Goal: Contribute content: Add original content to the website for others to see

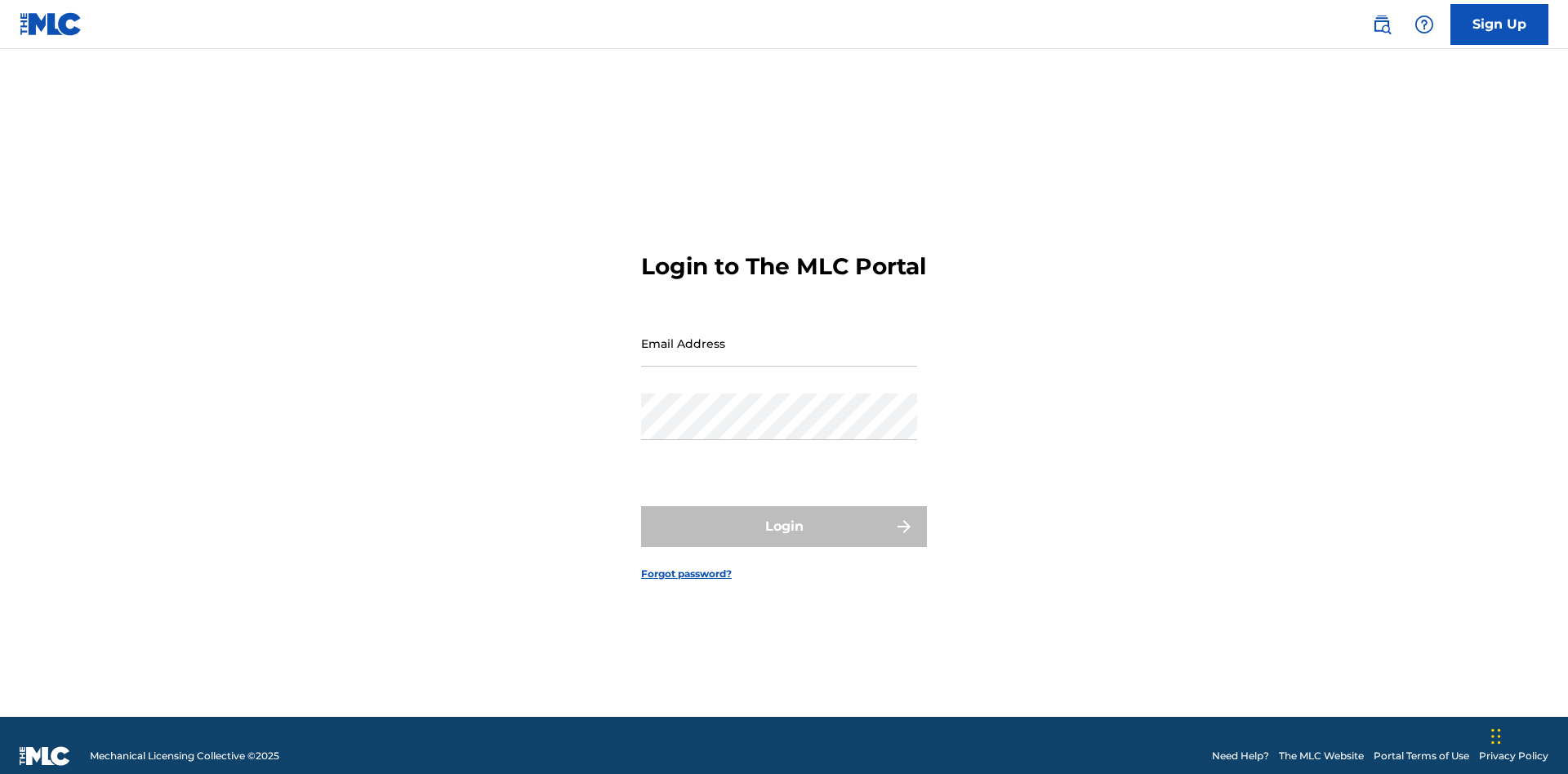
scroll to position [21, 0]
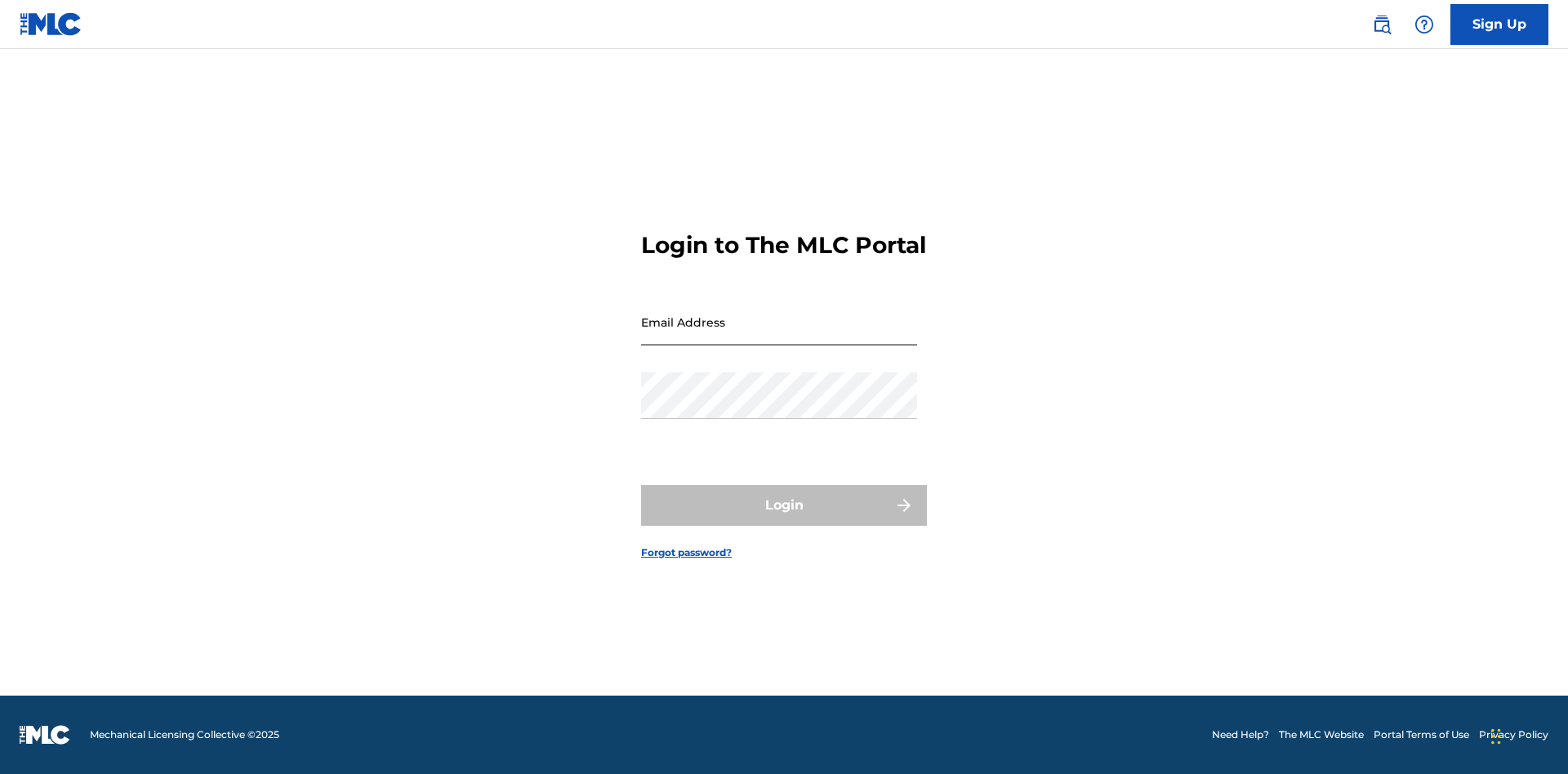
click at [779, 336] on input "Email Address" at bounding box center [779, 322] width 276 height 46
type input "[EMAIL_ADDRESS][DOMAIN_NAME]"
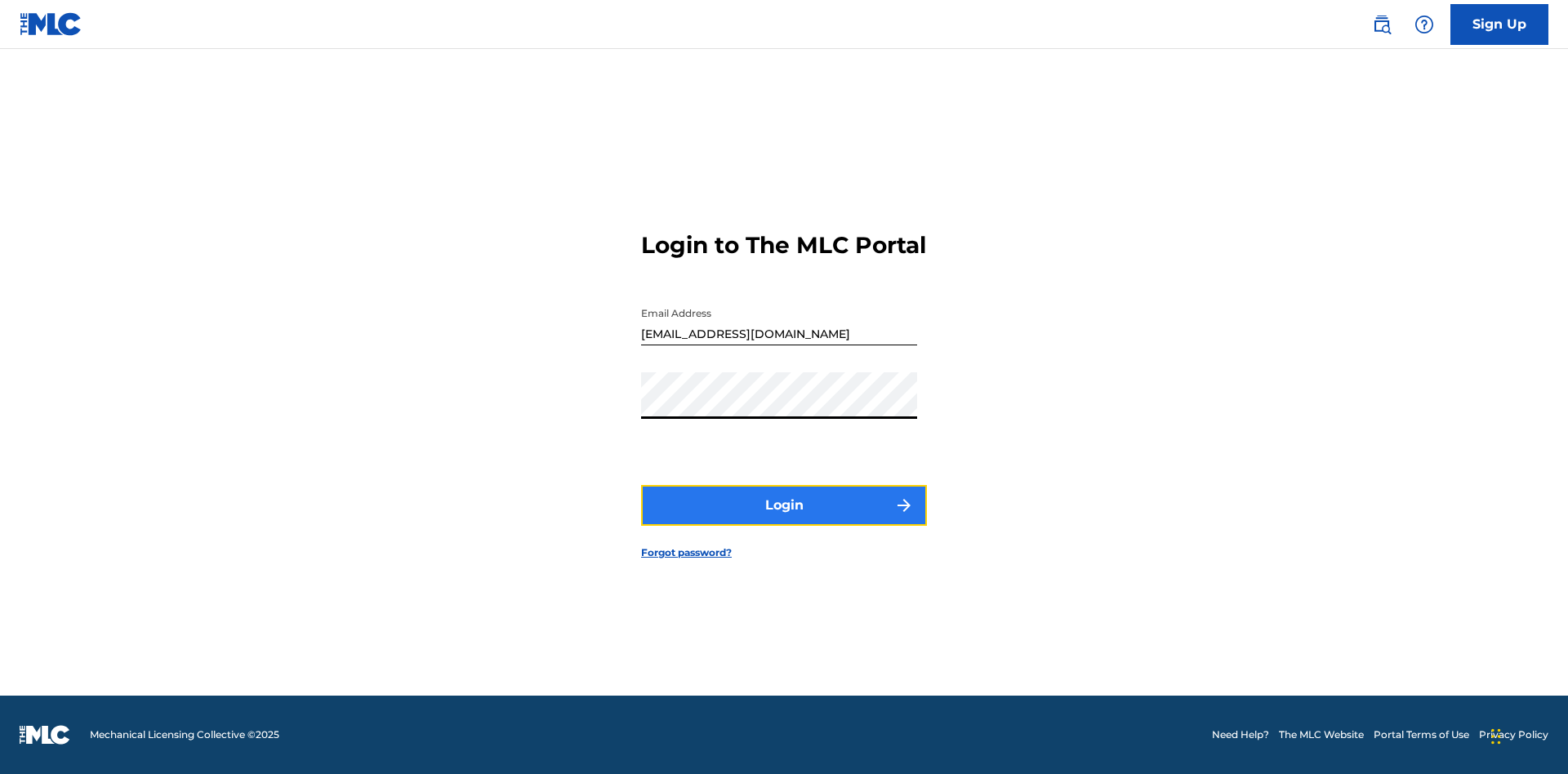
click at [784, 519] on button "Login" at bounding box center [784, 505] width 286 height 41
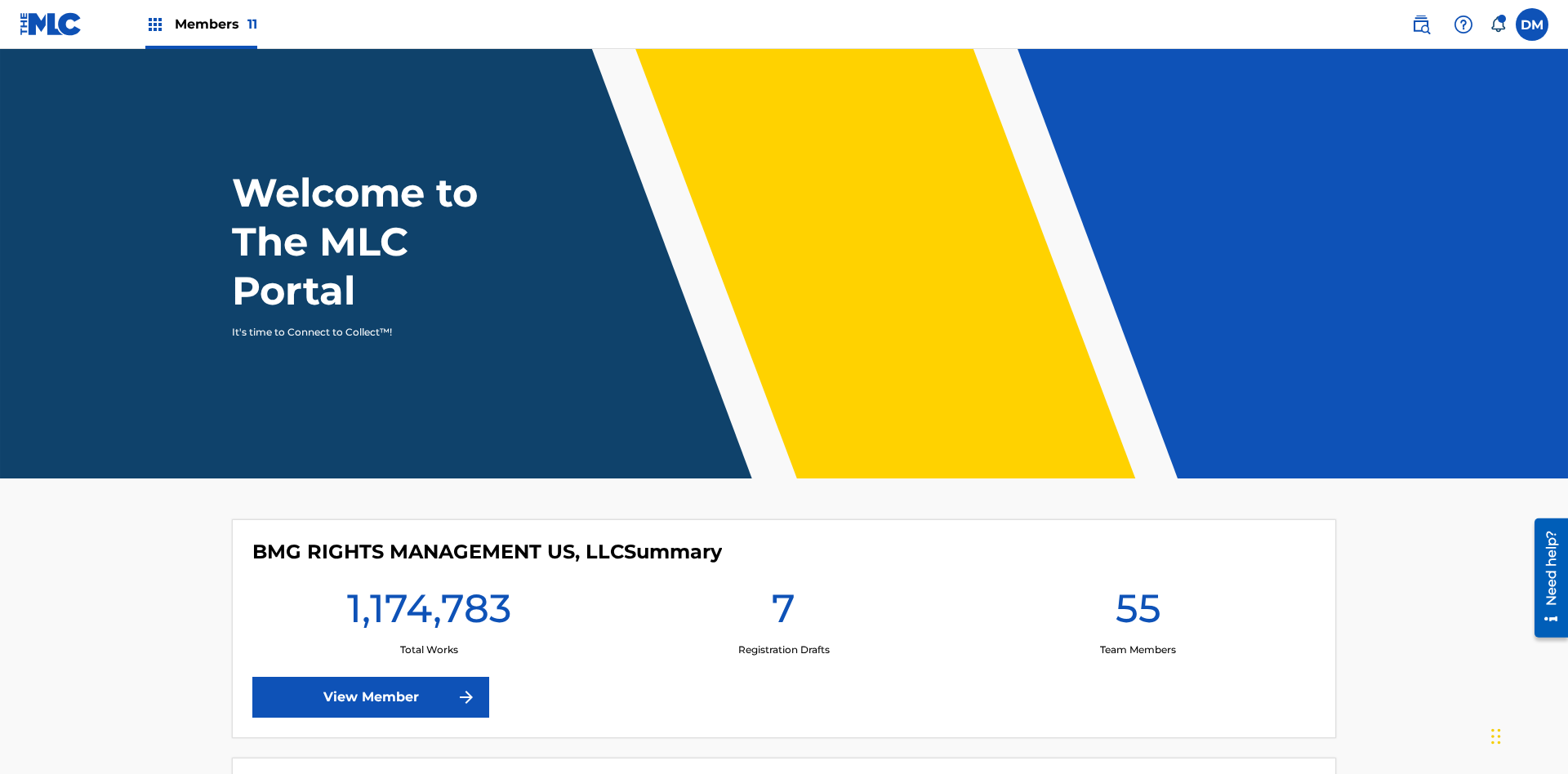
click at [201, 24] on span "Members 11" at bounding box center [216, 24] width 82 height 18
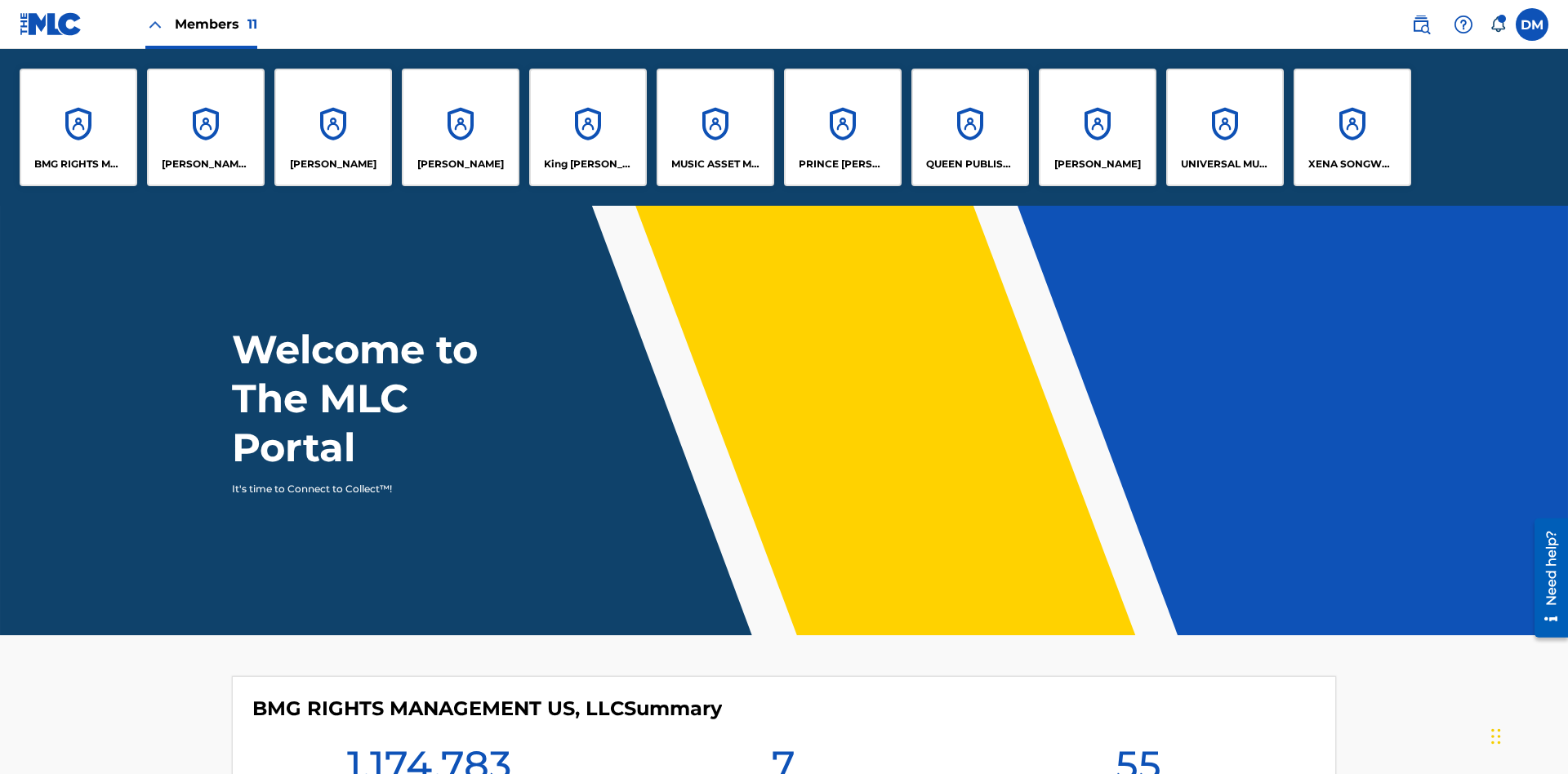
scroll to position [59, 0]
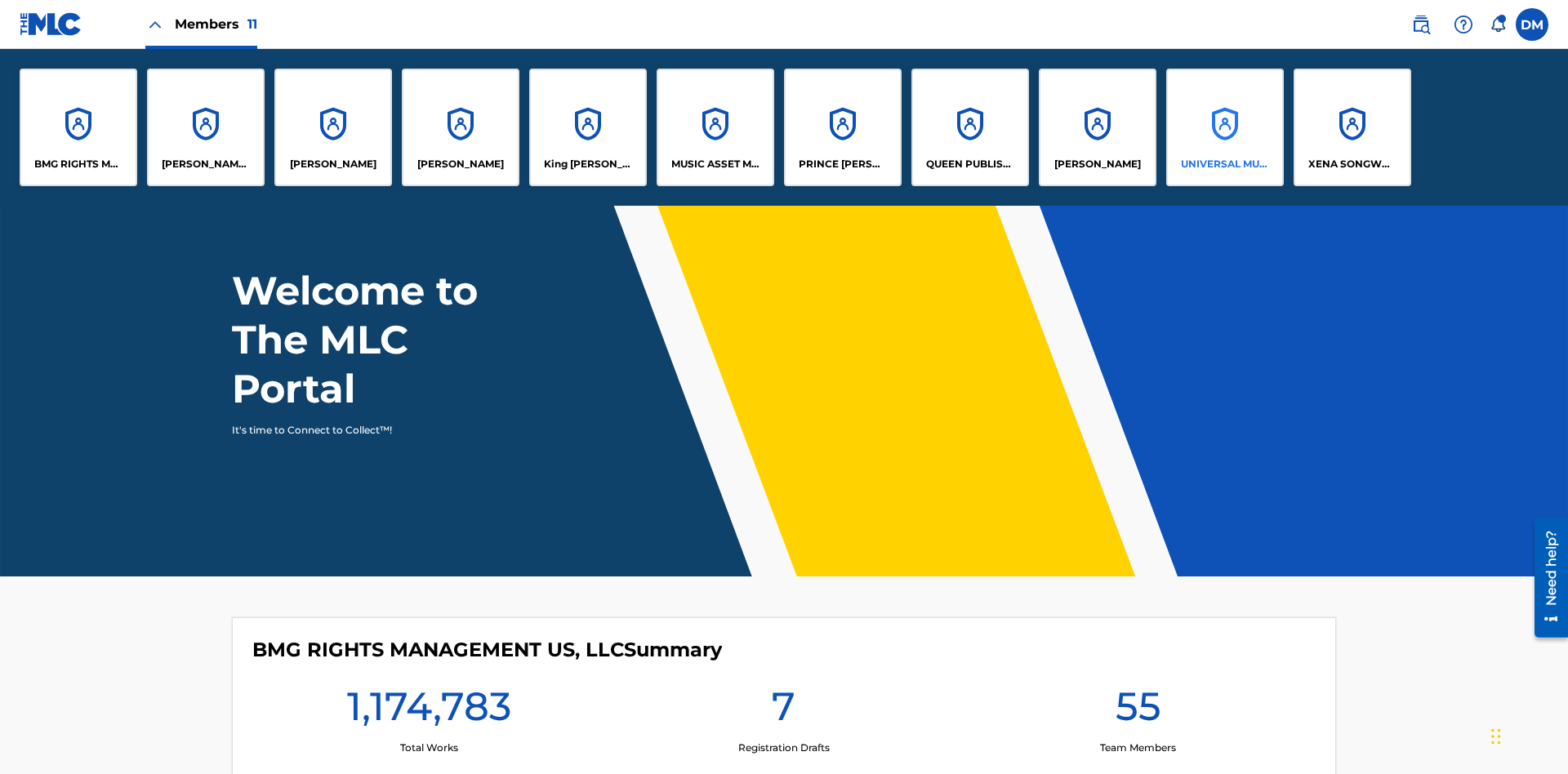
click at [1224, 164] on p "UNIVERSAL MUSIC PUB GROUP" at bounding box center [1224, 164] width 89 height 15
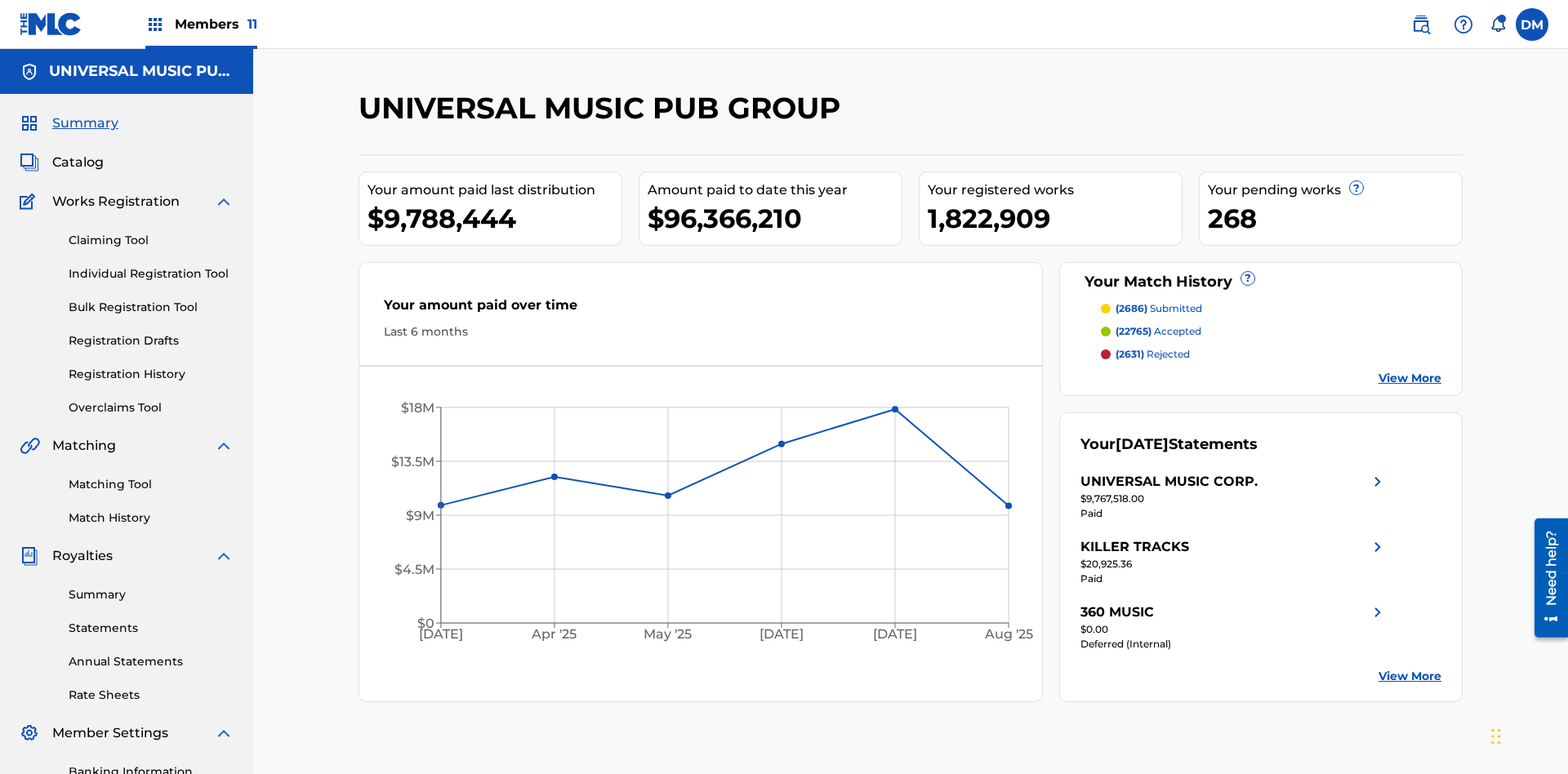
scroll to position [167, 0]
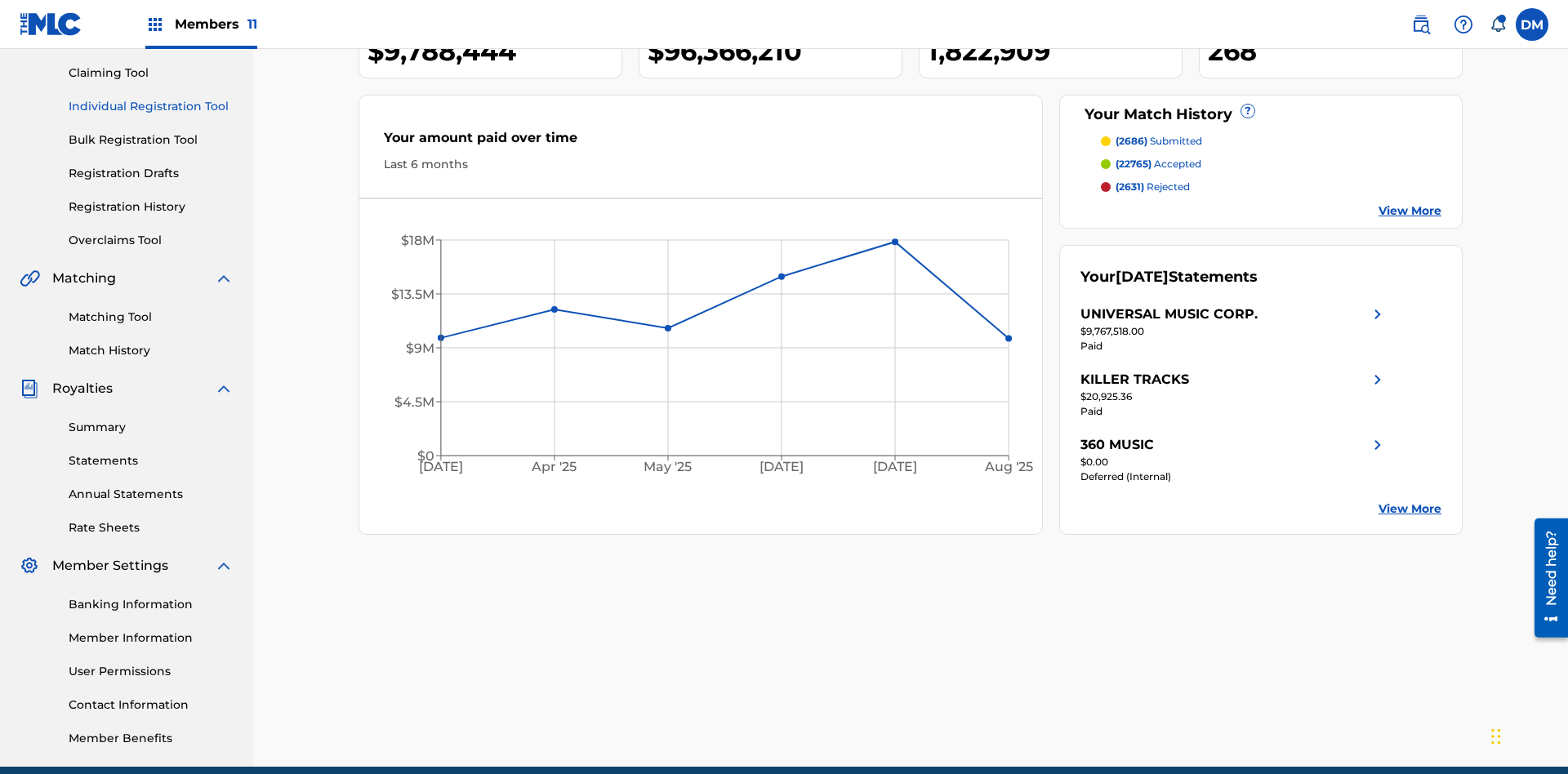
click at [151, 106] on link "Individual Registration Tool" at bounding box center [151, 107] width 165 height 18
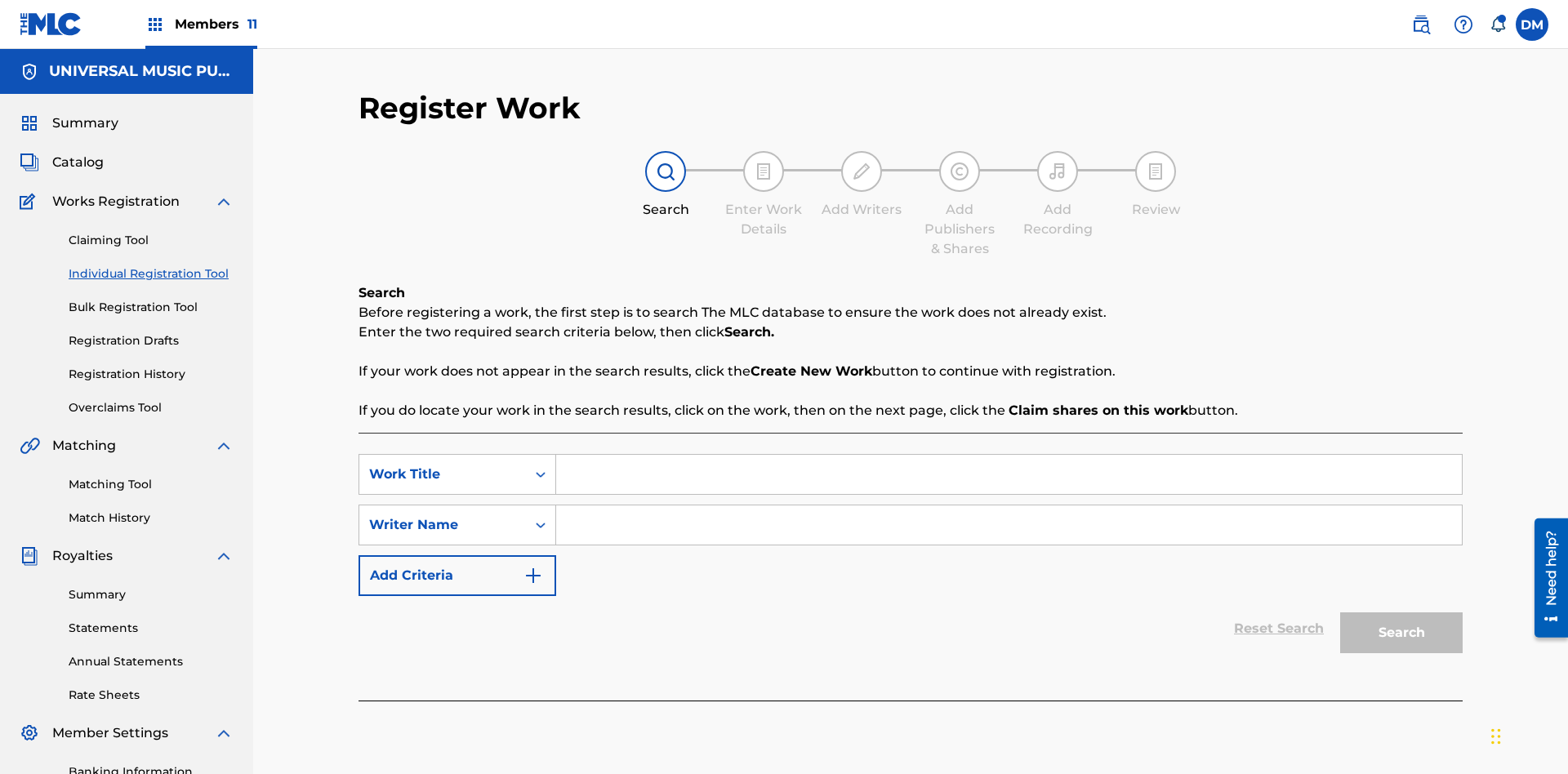
scroll to position [238, 0]
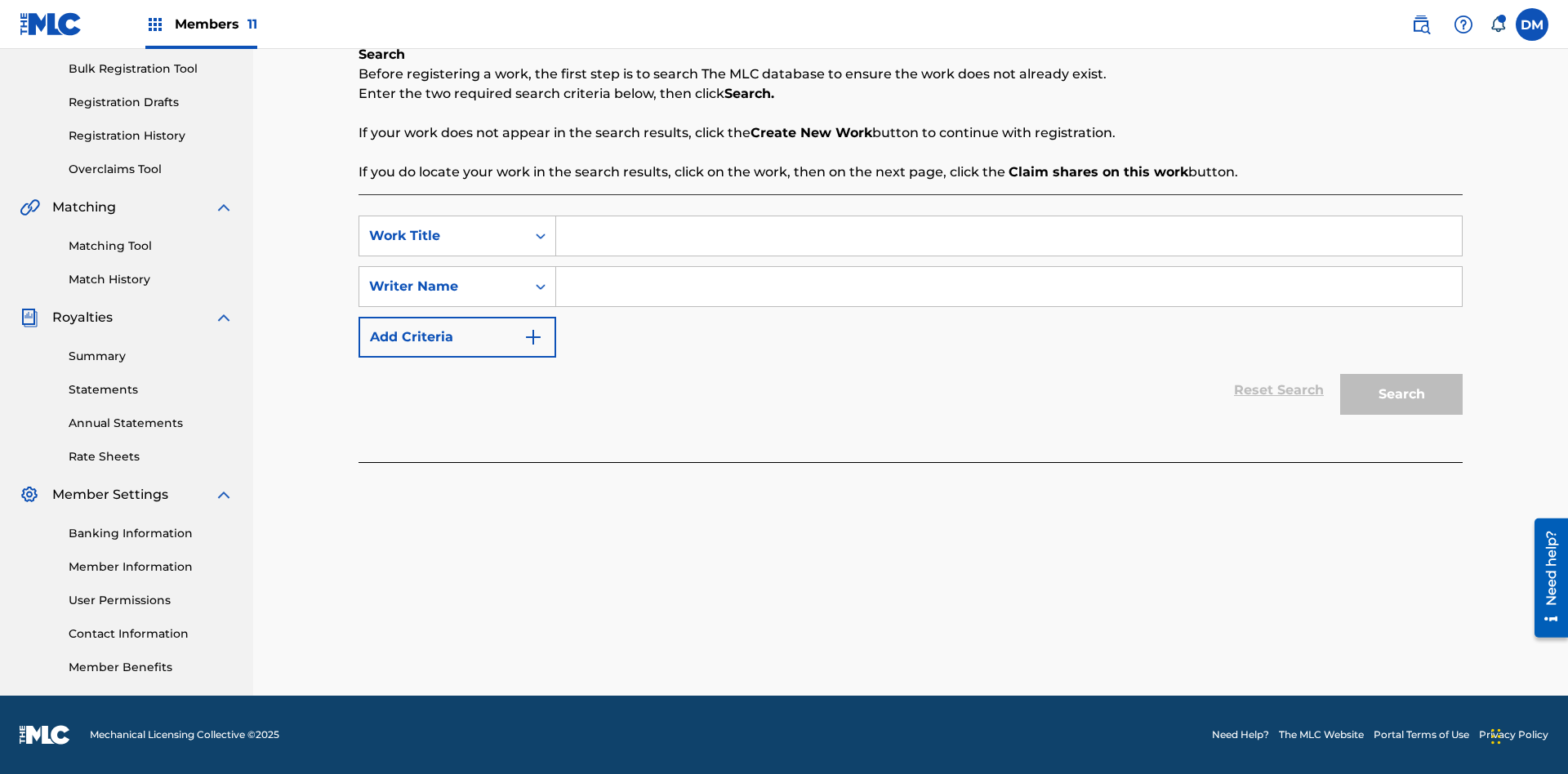
click at [1009, 236] on input "Search Form" at bounding box center [1009, 236] width 906 height 39
type input "Save At Publishers-Add Publishers Page Prior To Adding Shares"
click at [1009, 287] on input "Search Form" at bounding box center [1009, 286] width 906 height 39
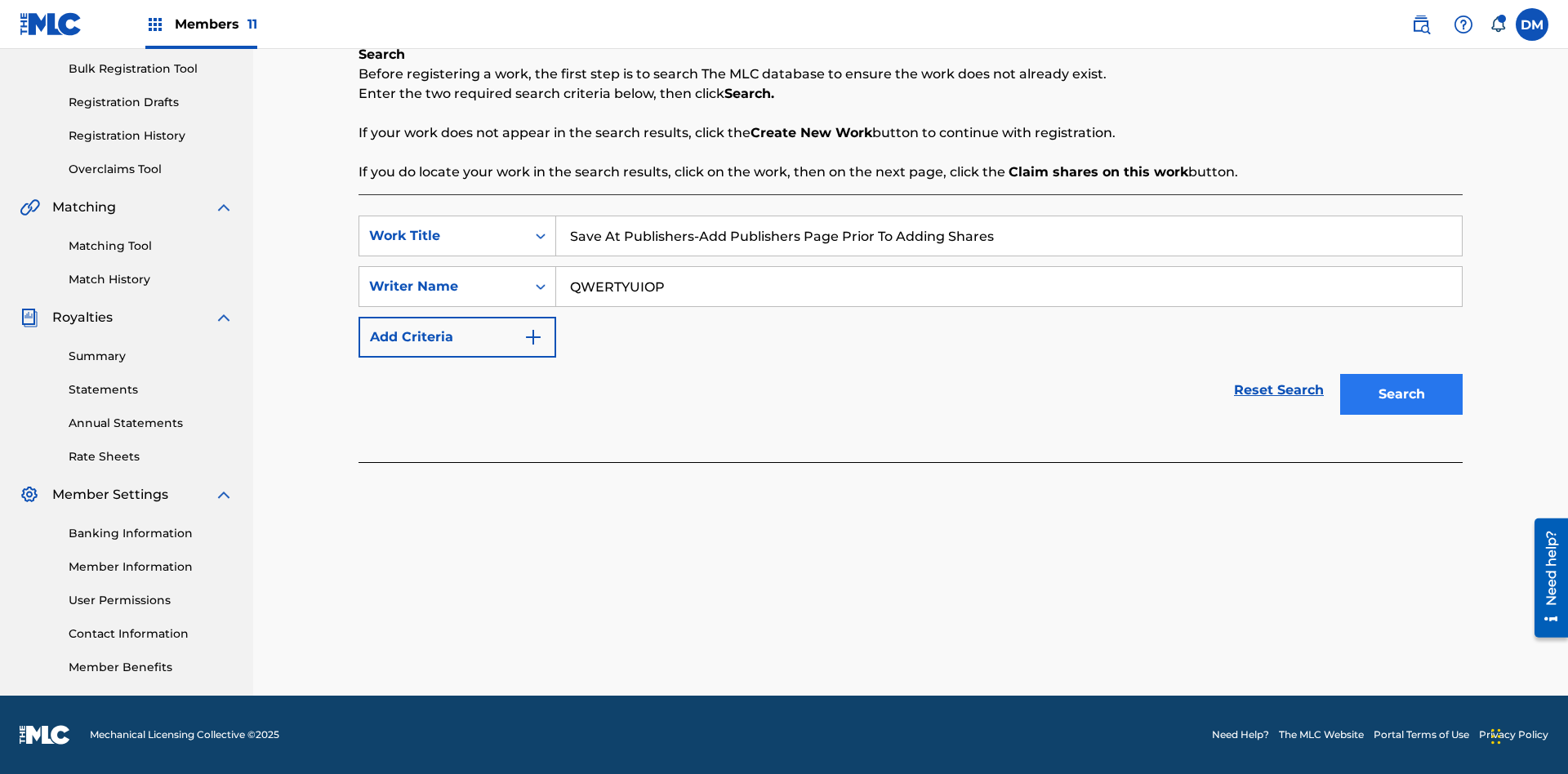
type input "QWERTYUIOP"
click at [1401, 394] on button "Search" at bounding box center [1401, 394] width 123 height 41
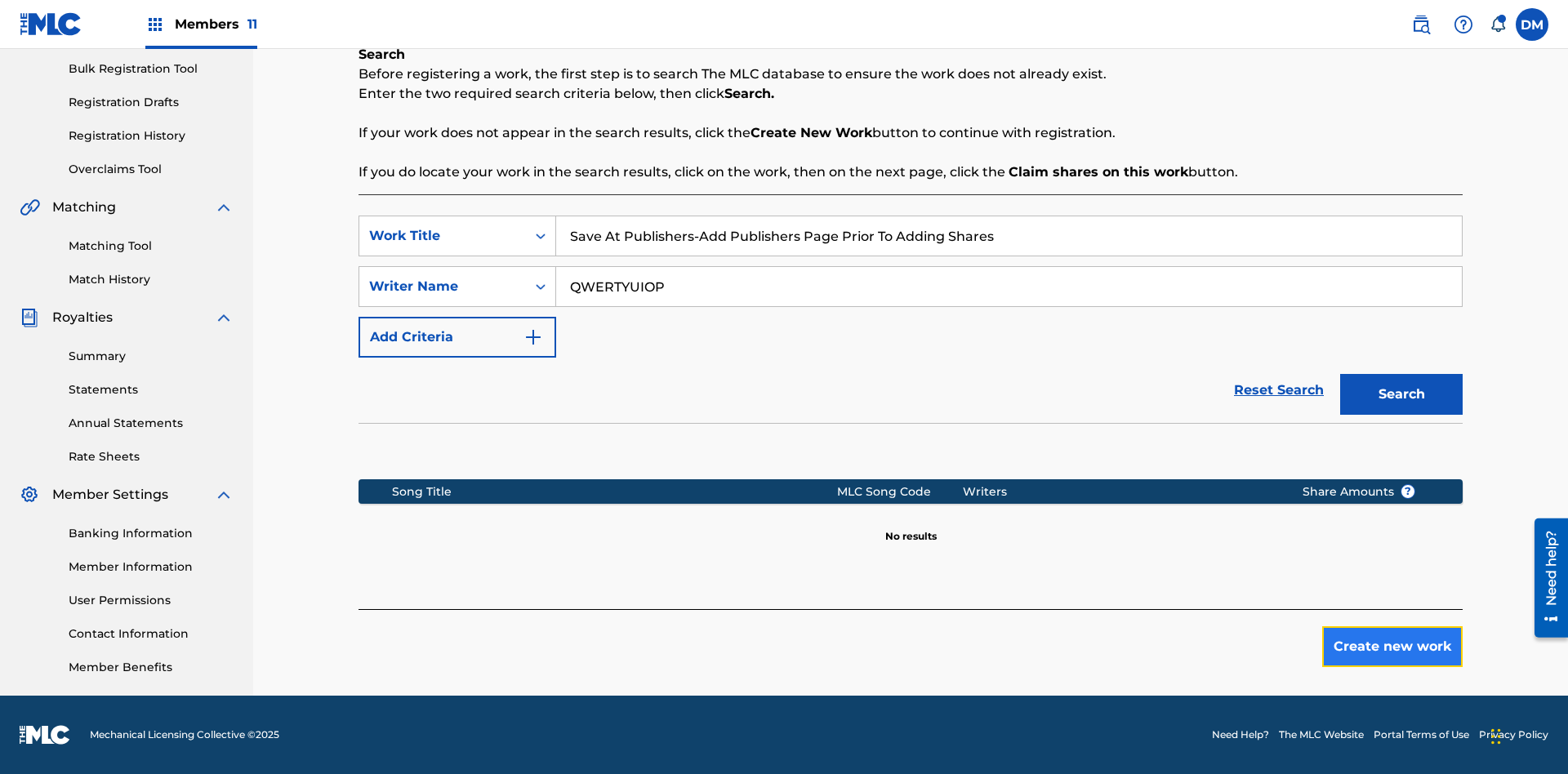
click at [1392, 646] on button "Create new work" at bounding box center [1392, 646] width 140 height 41
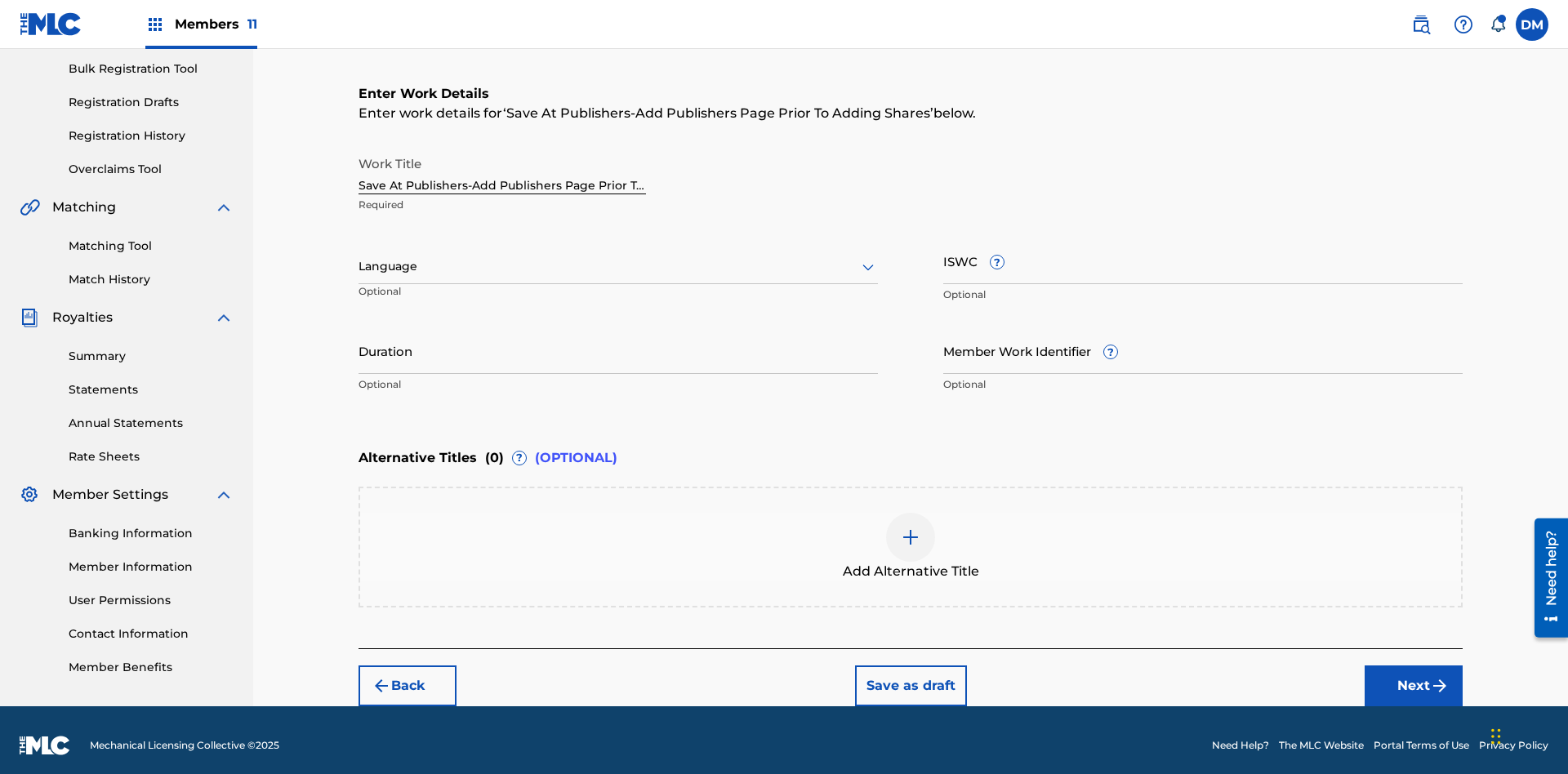
scroll to position [249, 0]
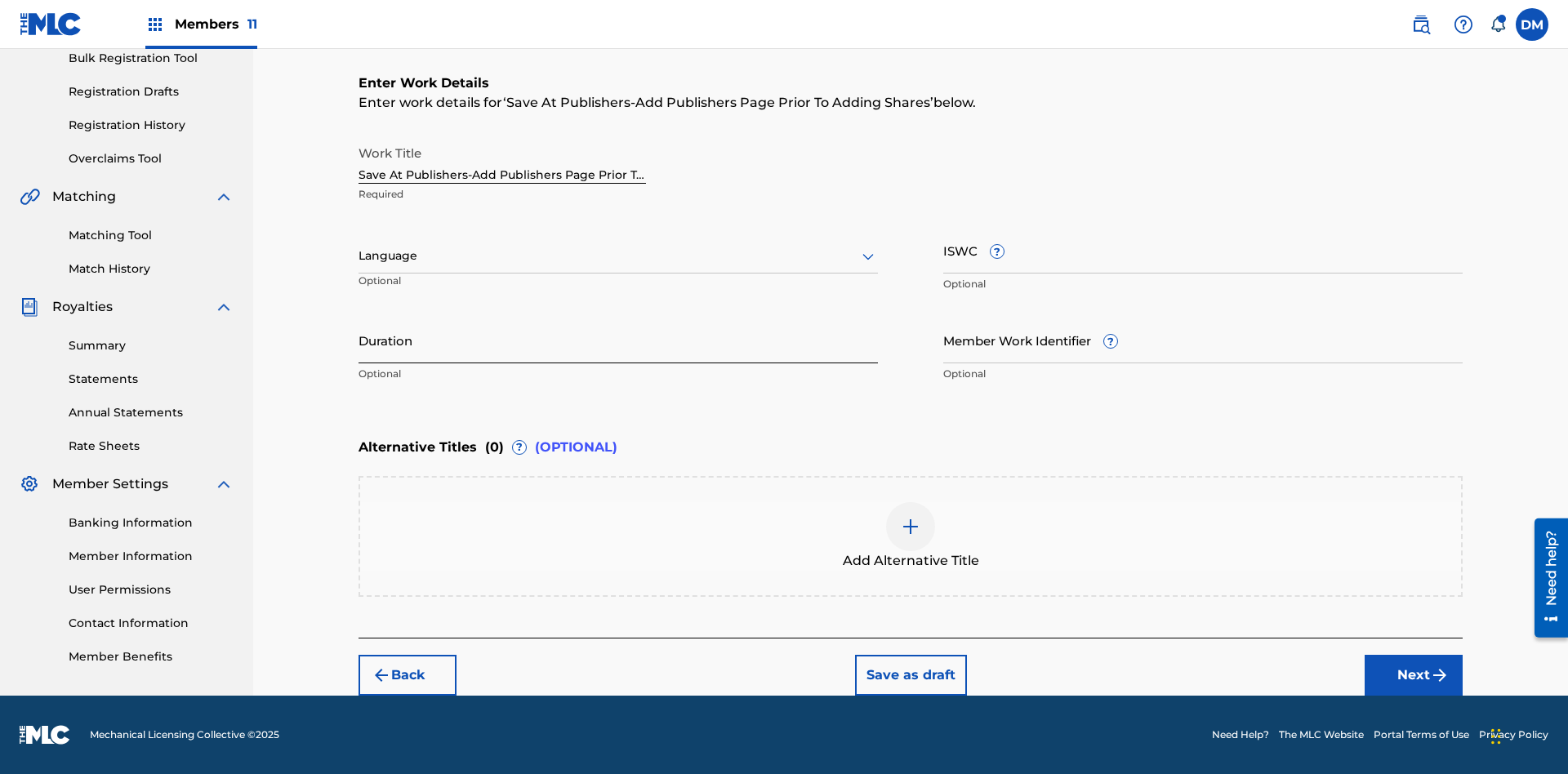
click at [618, 339] on input "Duration" at bounding box center [618, 339] width 519 height 46
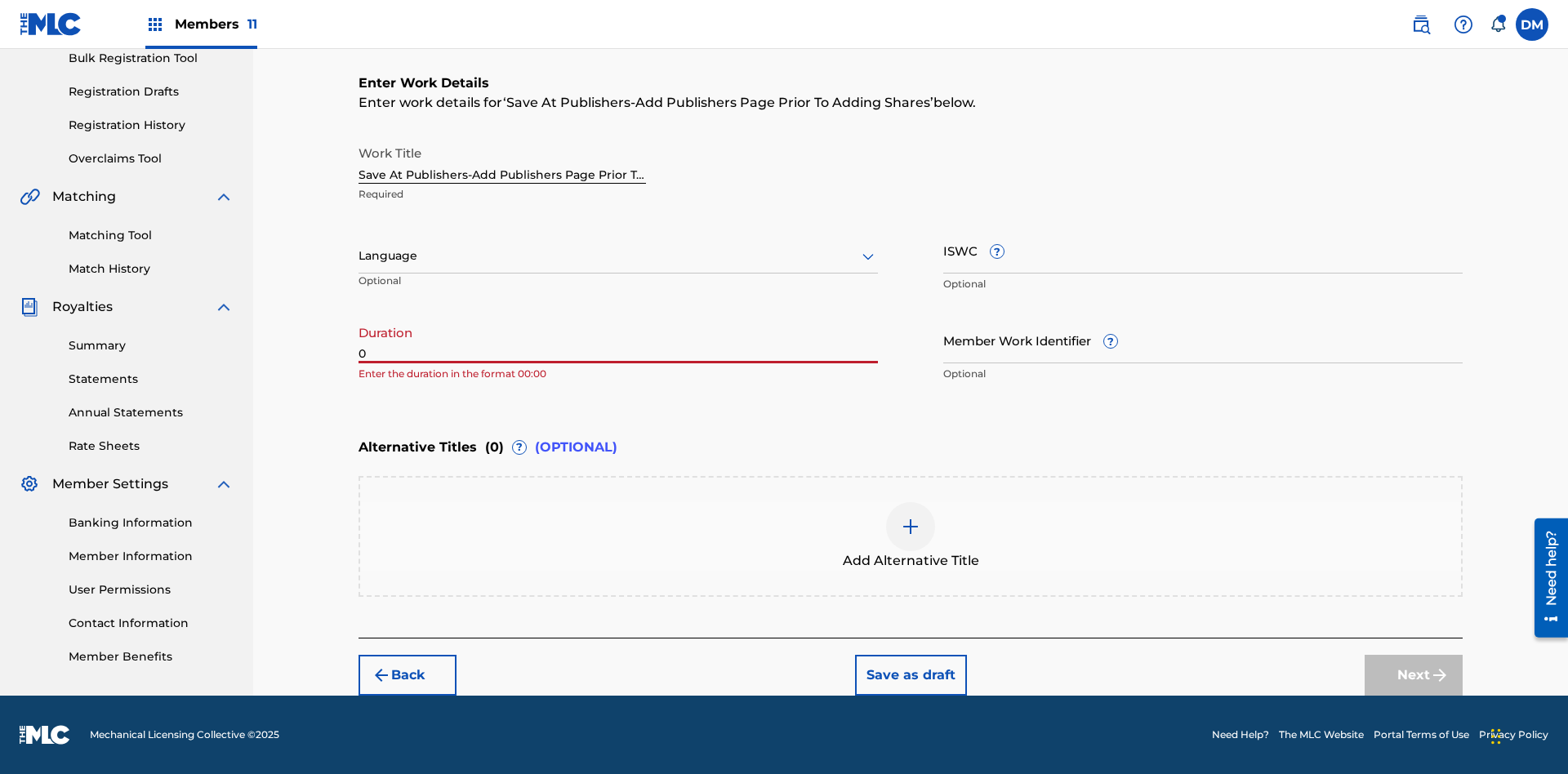
click at [618, 339] on input "0" at bounding box center [618, 339] width 519 height 46
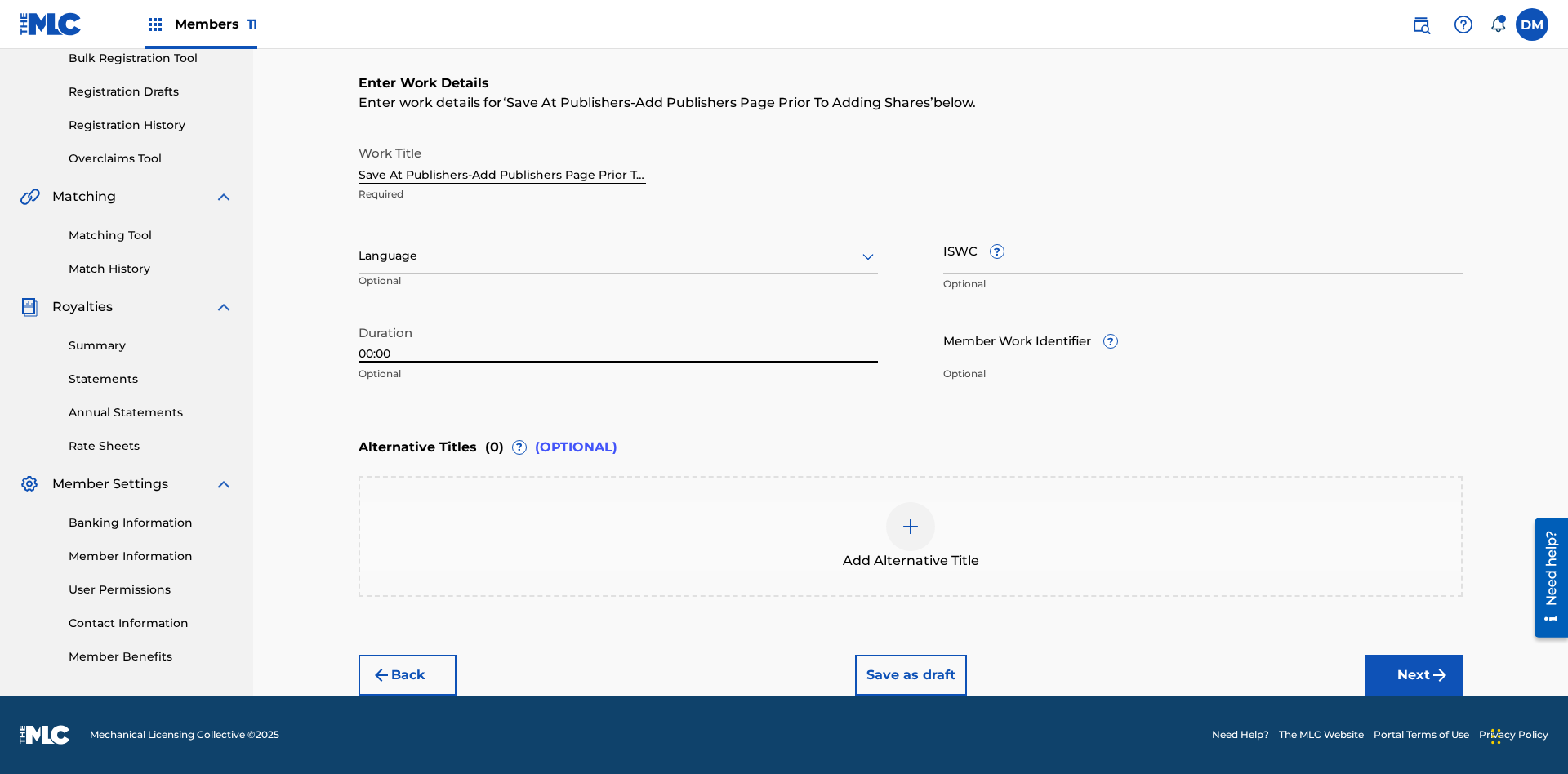
type input "00:00"
click at [868, 256] on icon at bounding box center [868, 256] width 19 height 19
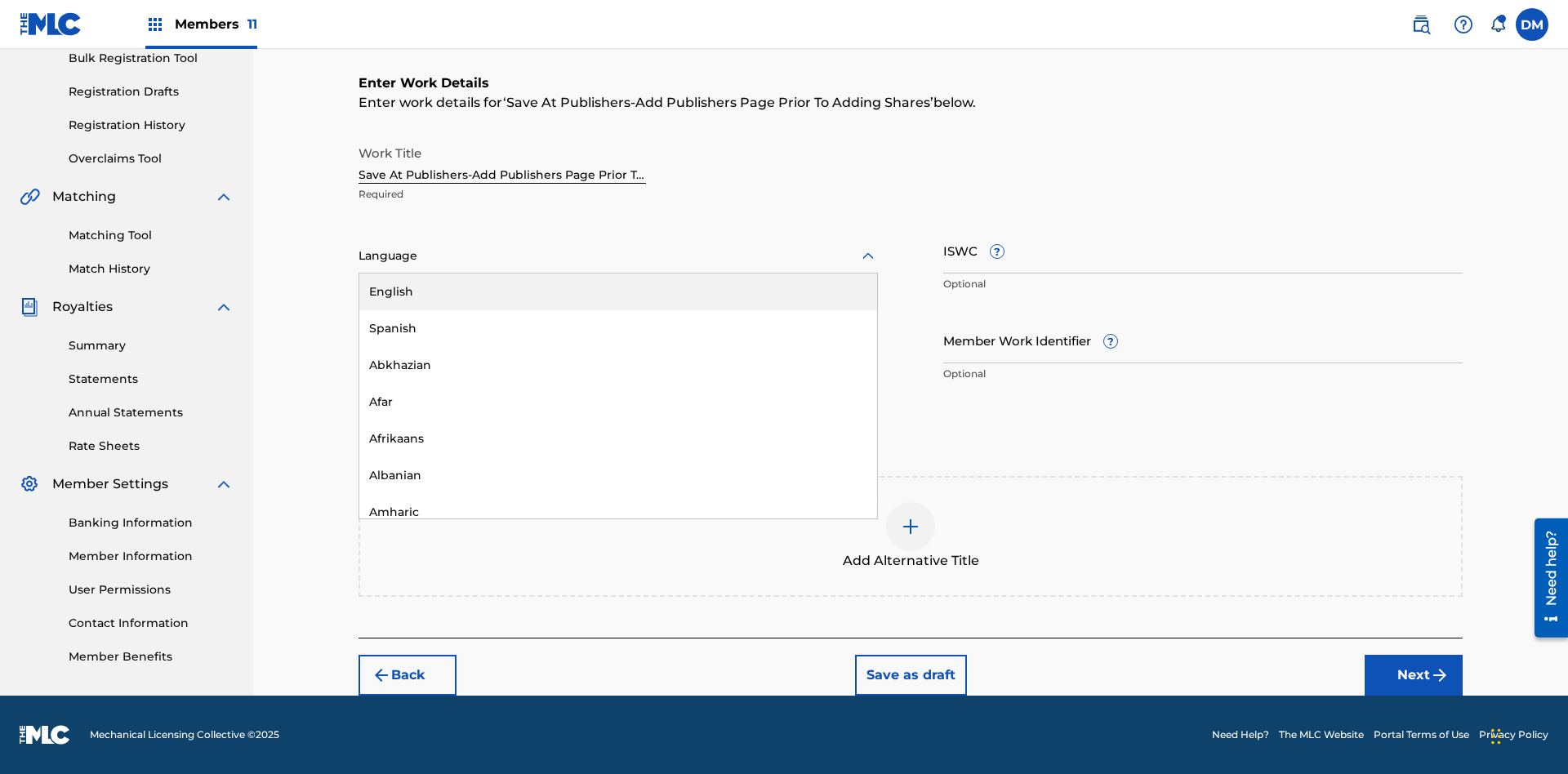
click at [618, 401] on div "Afar" at bounding box center [618, 402] width 517 height 37
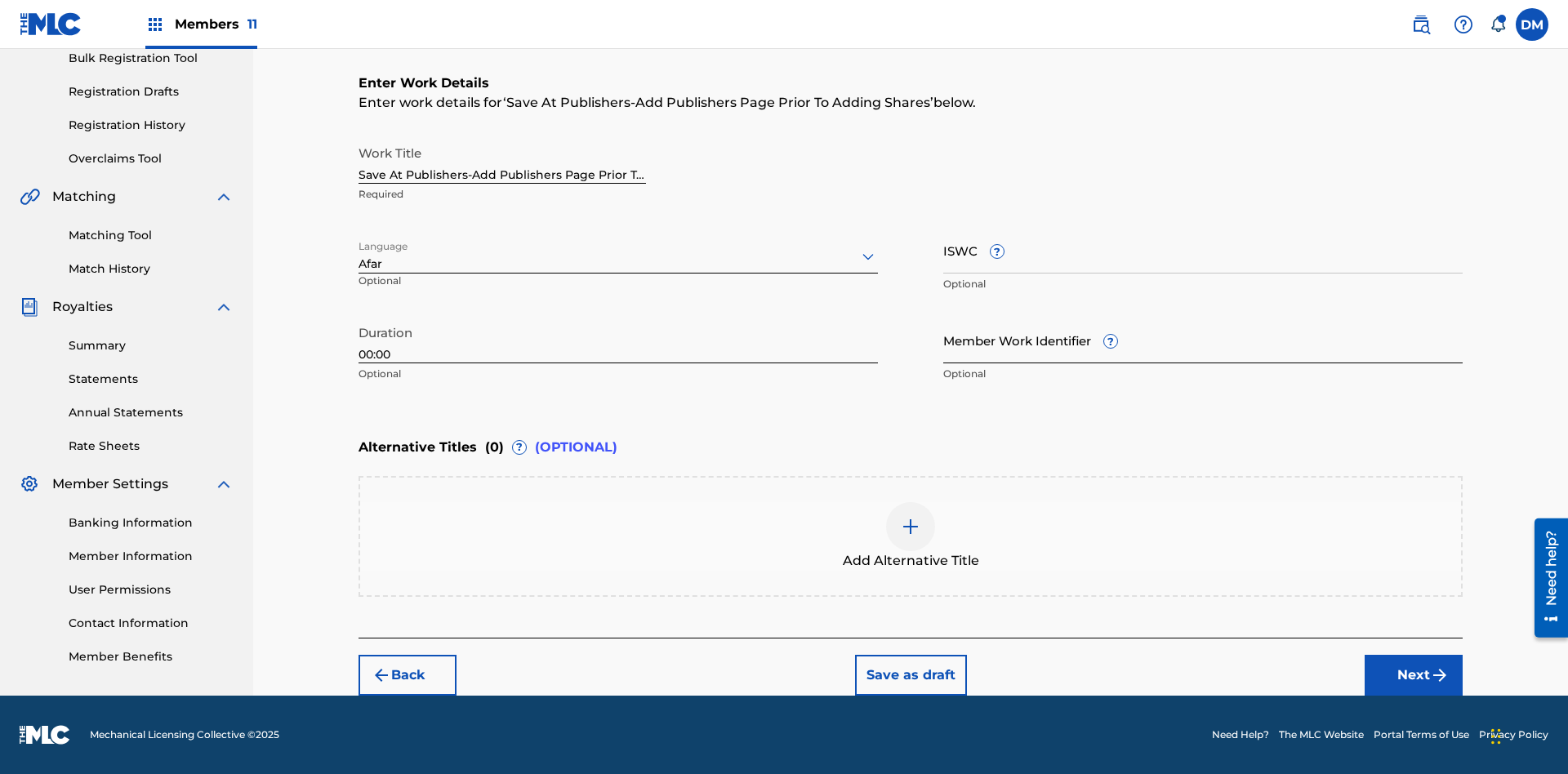
click at [1202, 339] on input "Member Work Identifier ?" at bounding box center [1202, 339] width 519 height 46
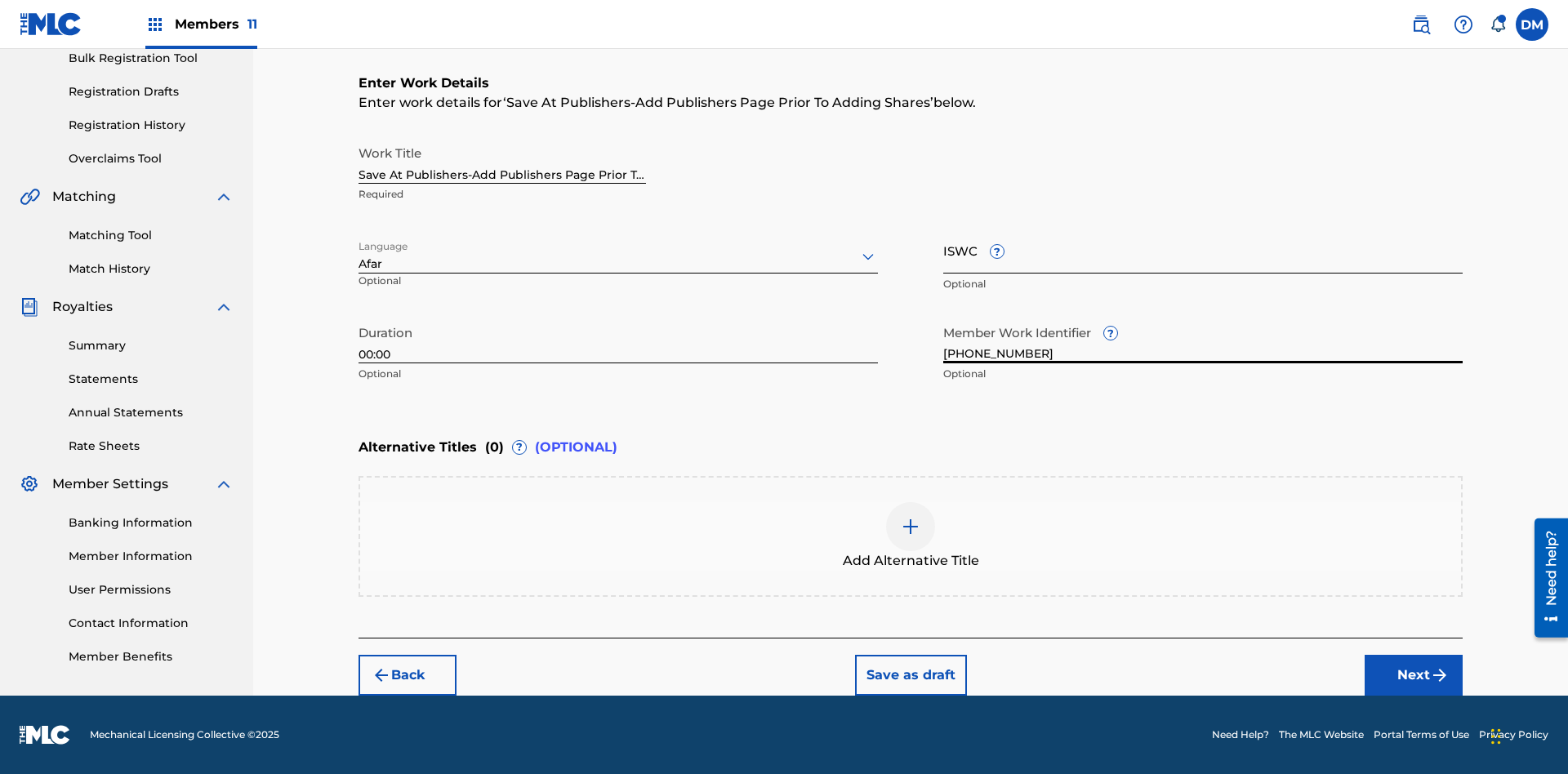
type input "[PHONE_NUMBER]"
click at [1202, 250] on input "ISWC ?" at bounding box center [1202, 250] width 519 height 46
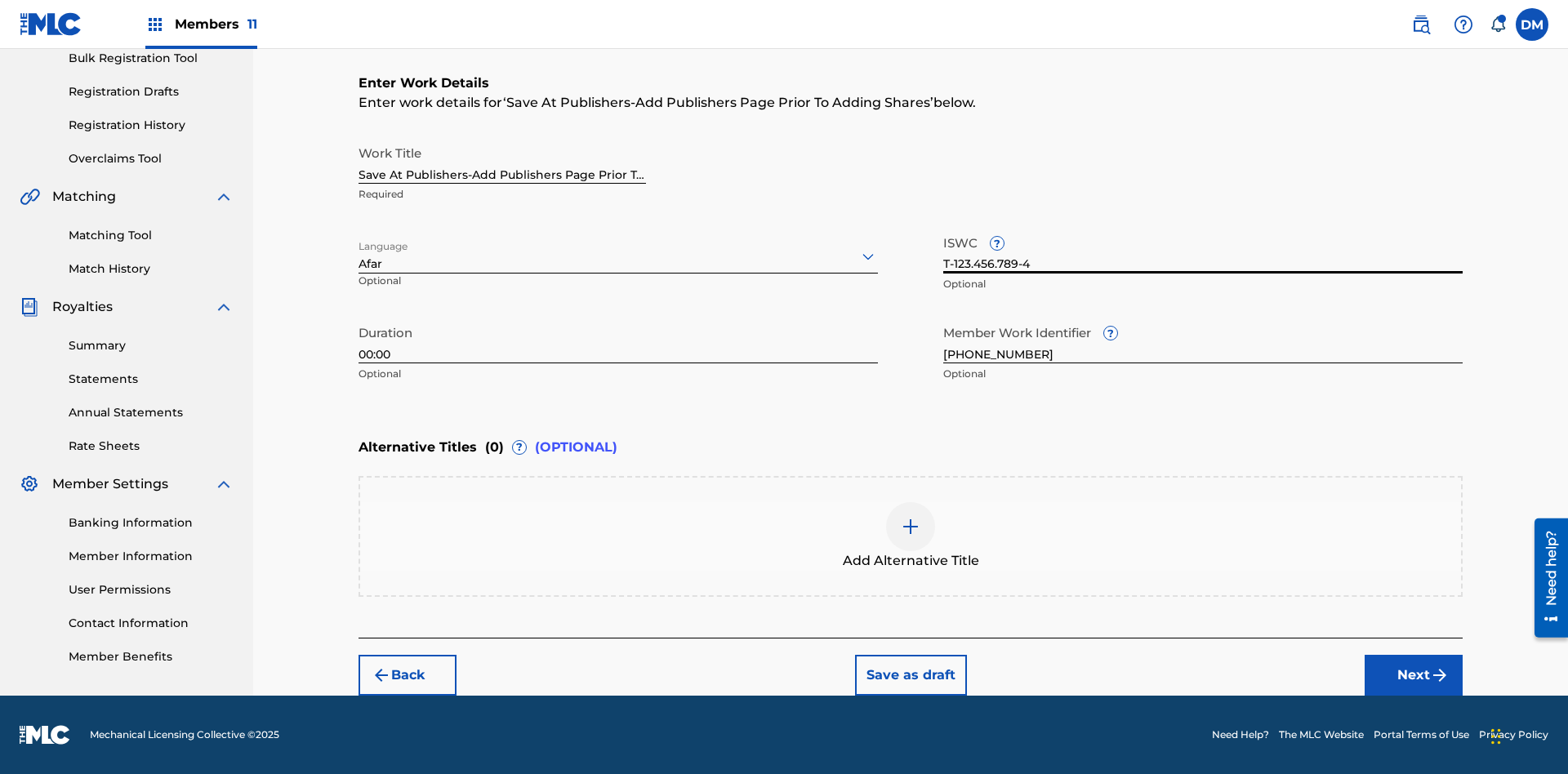
scroll to position [0, 0]
type input "T-123.456.789-4"
click at [910, 536] on img at bounding box center [910, 526] width 19 height 19
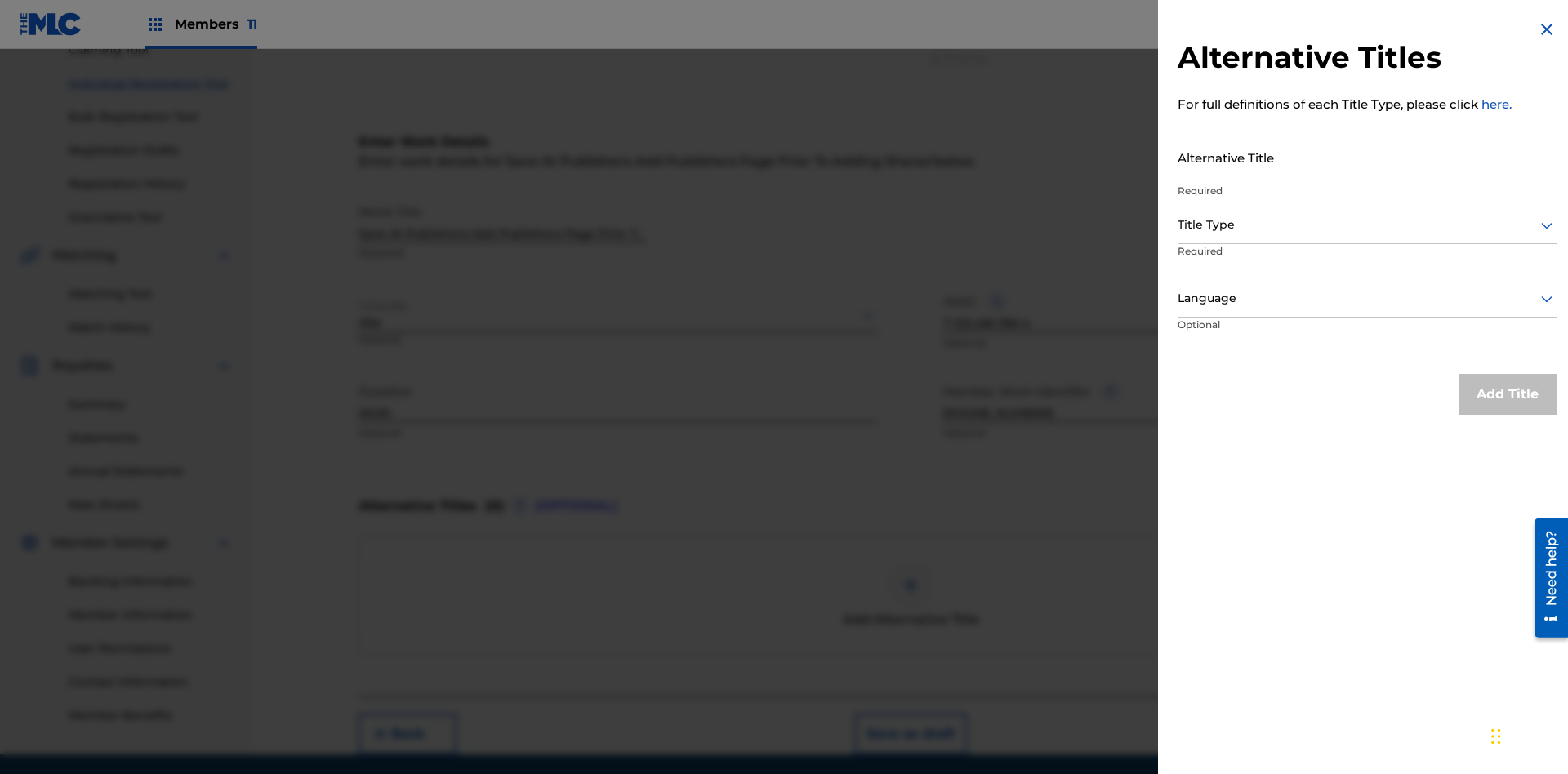
scroll to position [225, 0]
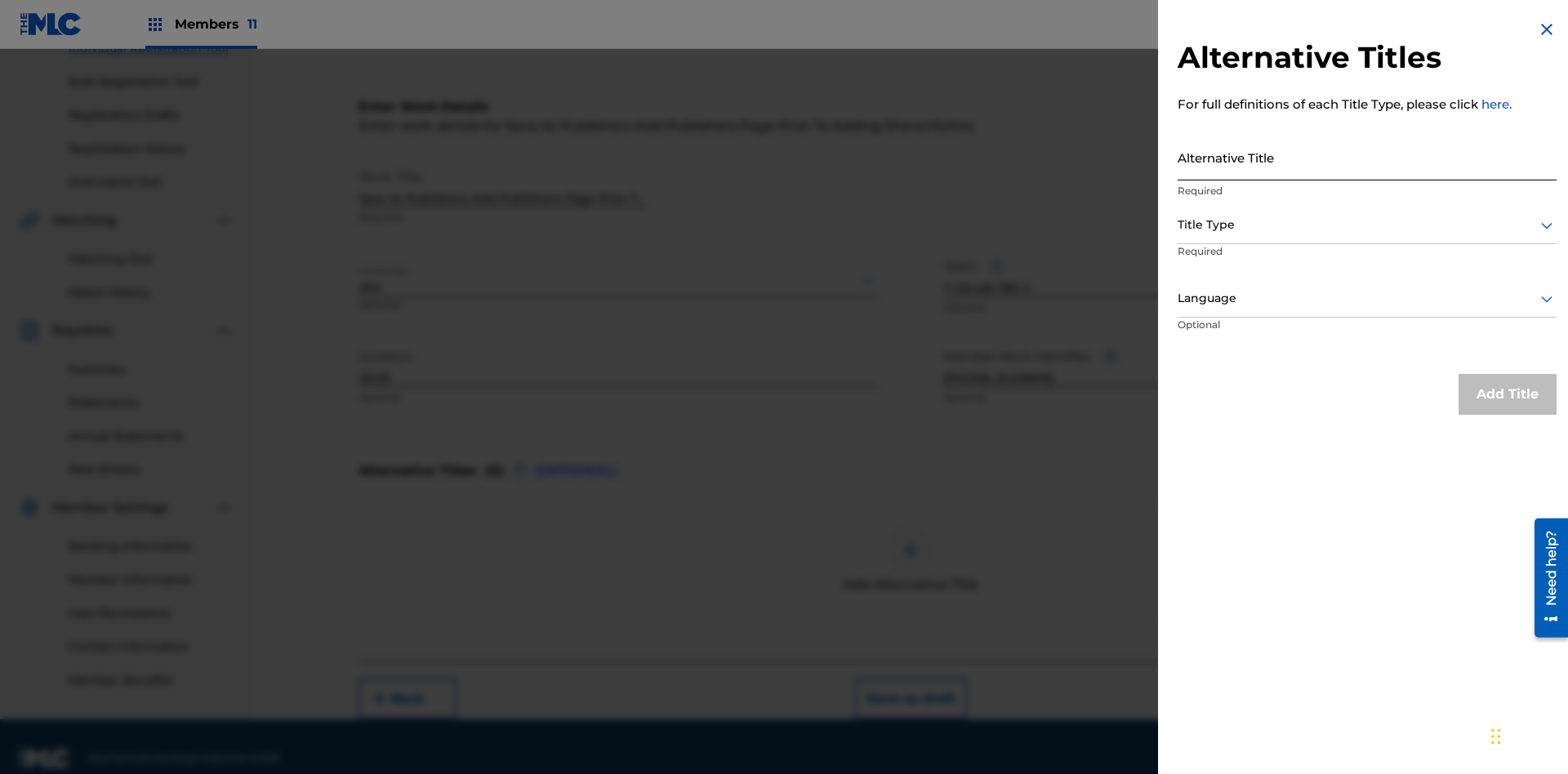
click at [1367, 157] on input "Alternative Title" at bounding box center [1367, 157] width 379 height 46
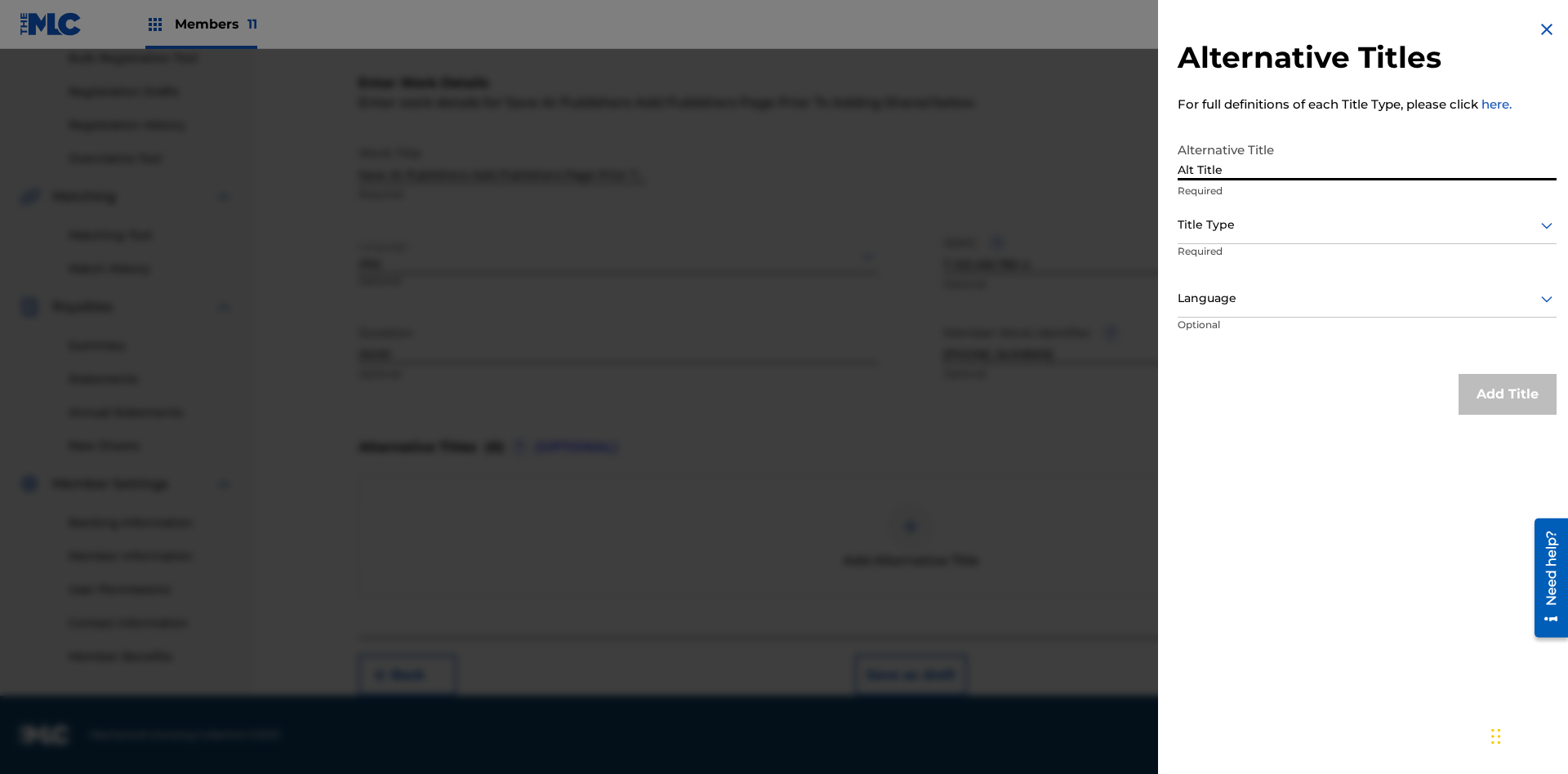
type input "Alt Title"
click at [1367, 224] on div at bounding box center [1367, 224] width 379 height 20
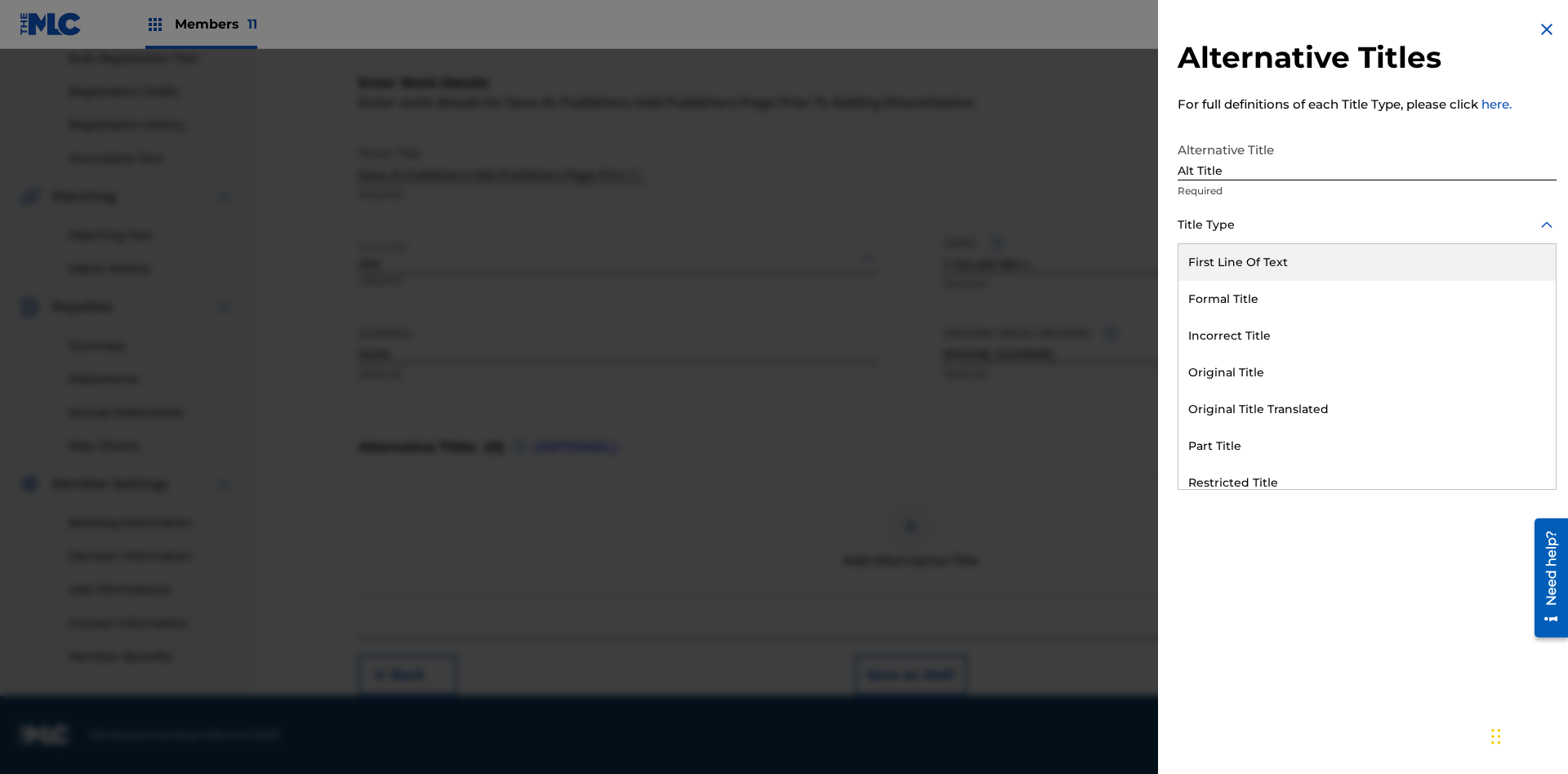
click at [1367, 373] on div "Original Title" at bounding box center [1366, 373] width 377 height 37
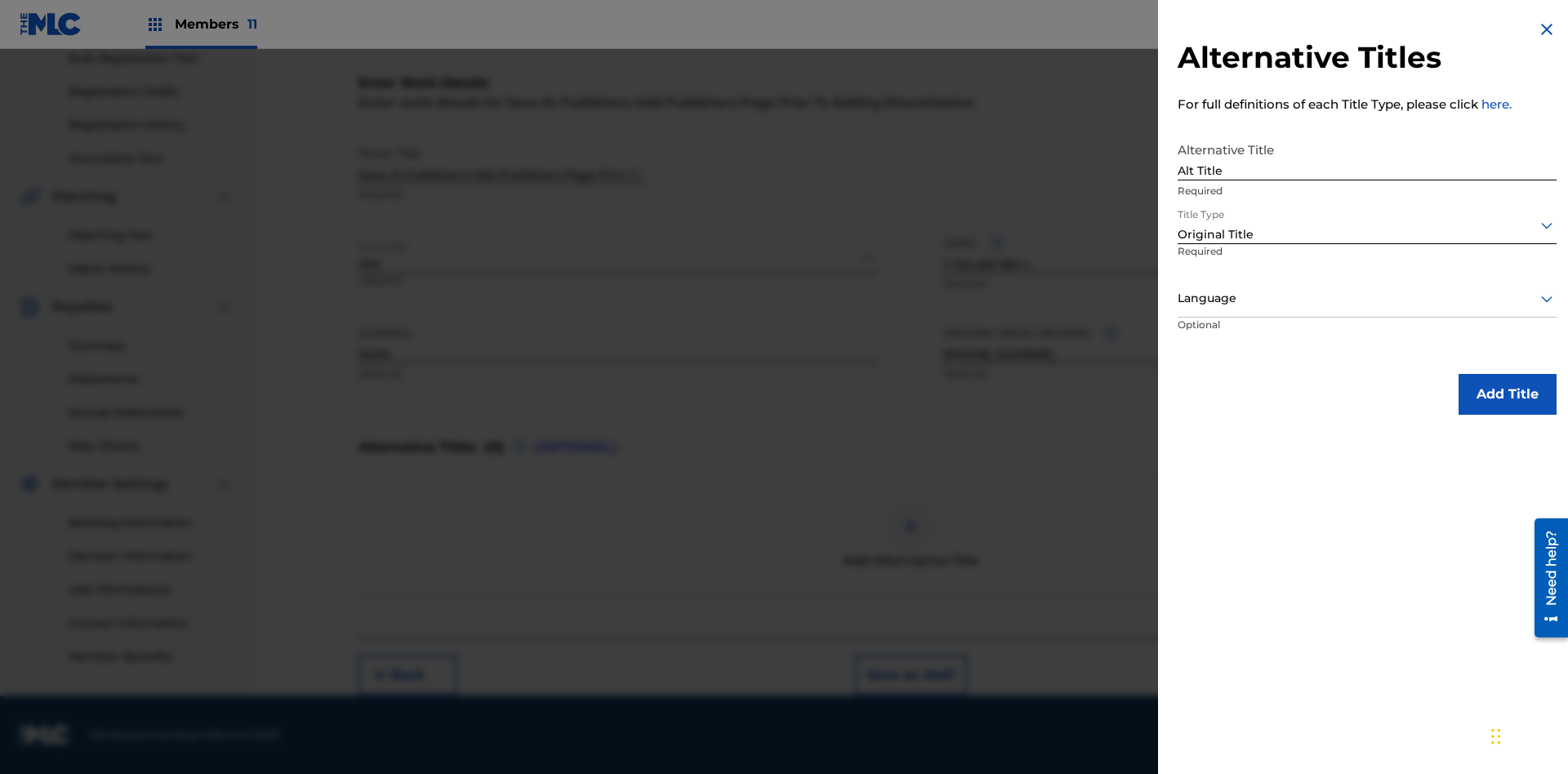
click at [1367, 298] on div at bounding box center [1367, 298] width 379 height 20
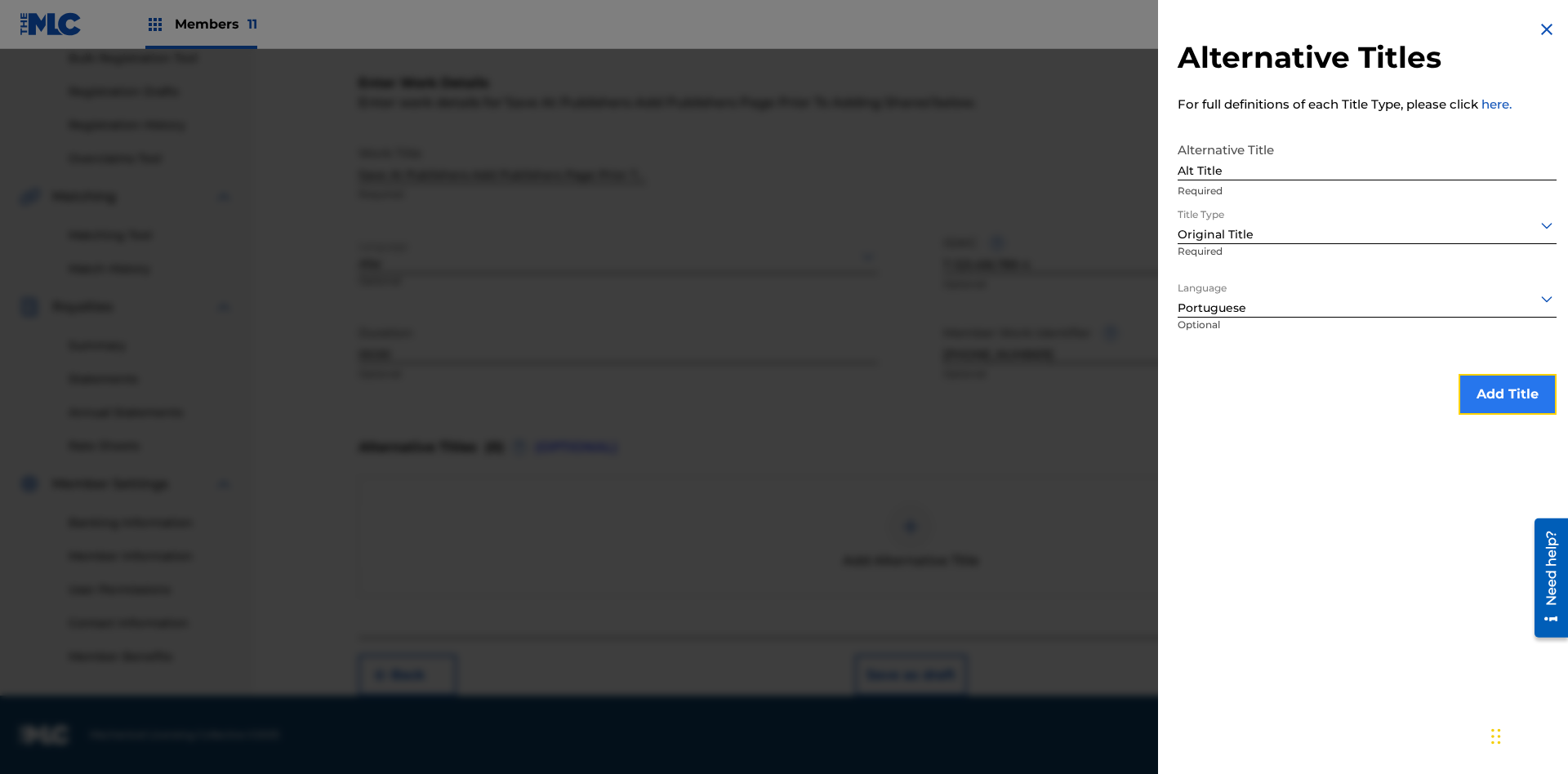
click at [1507, 394] on button "Add Title" at bounding box center [1507, 394] width 98 height 41
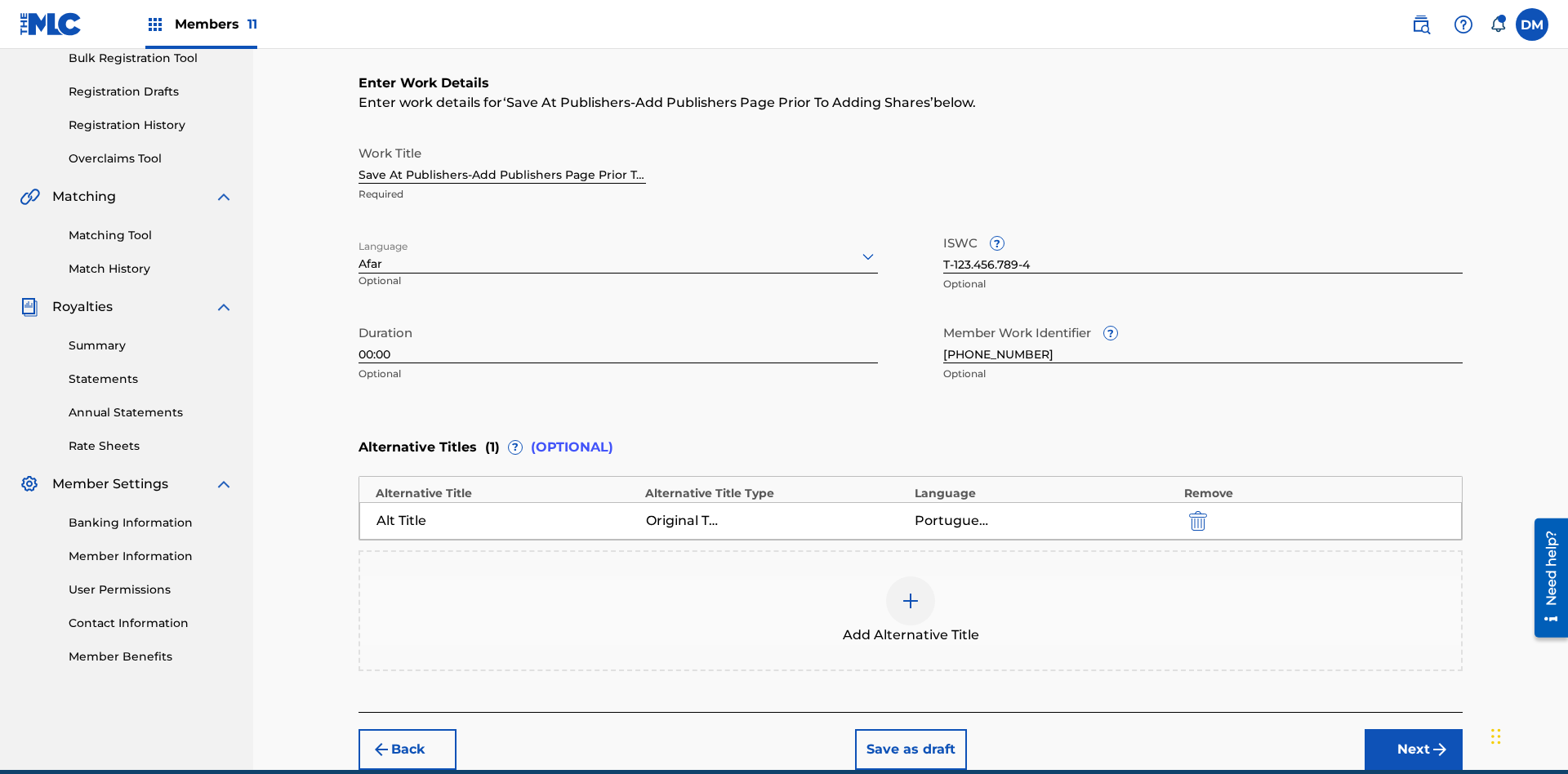
scroll to position [323, 0]
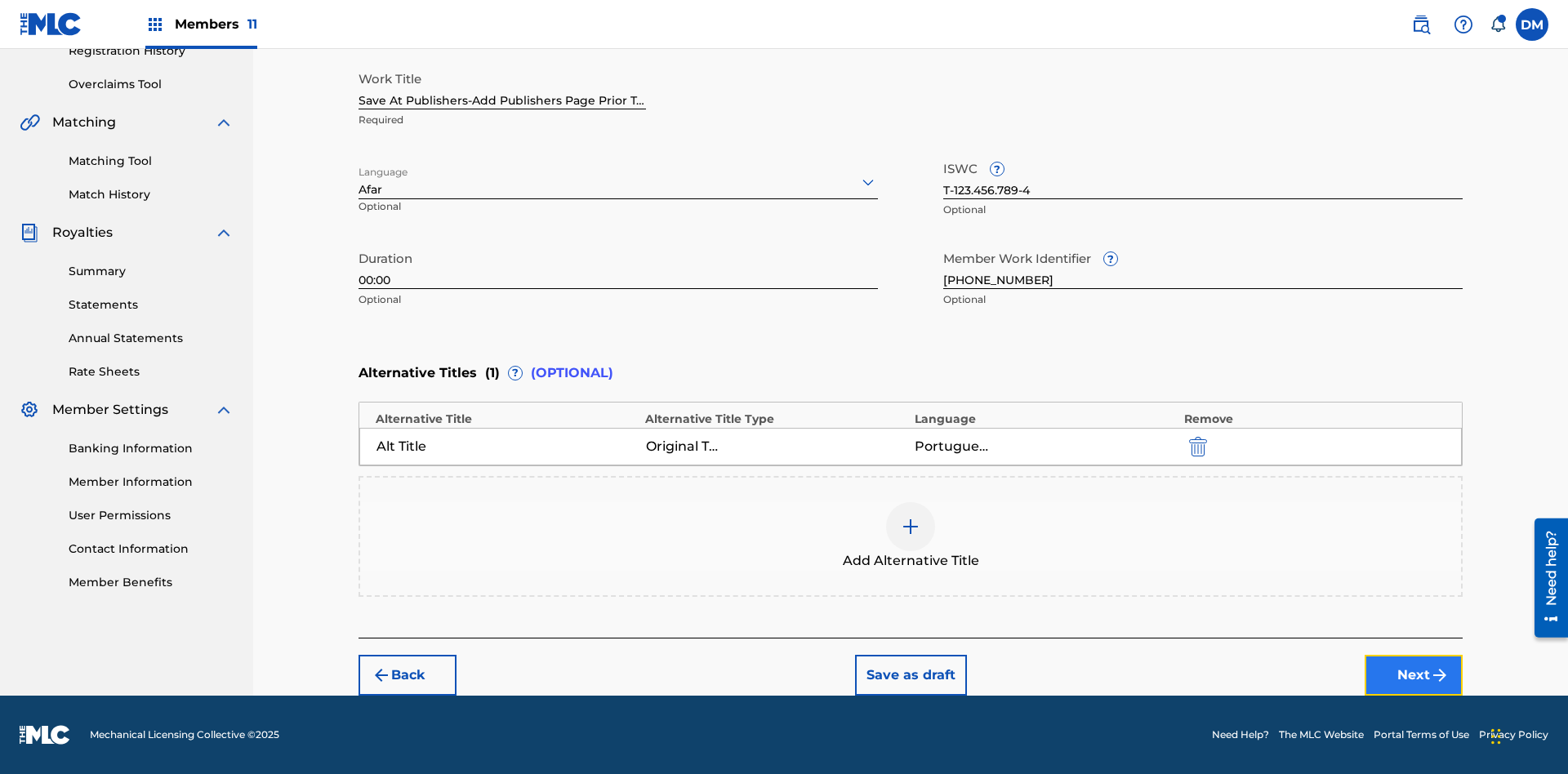
click at [1414, 675] on button "Next" at bounding box center [1414, 675] width 98 height 41
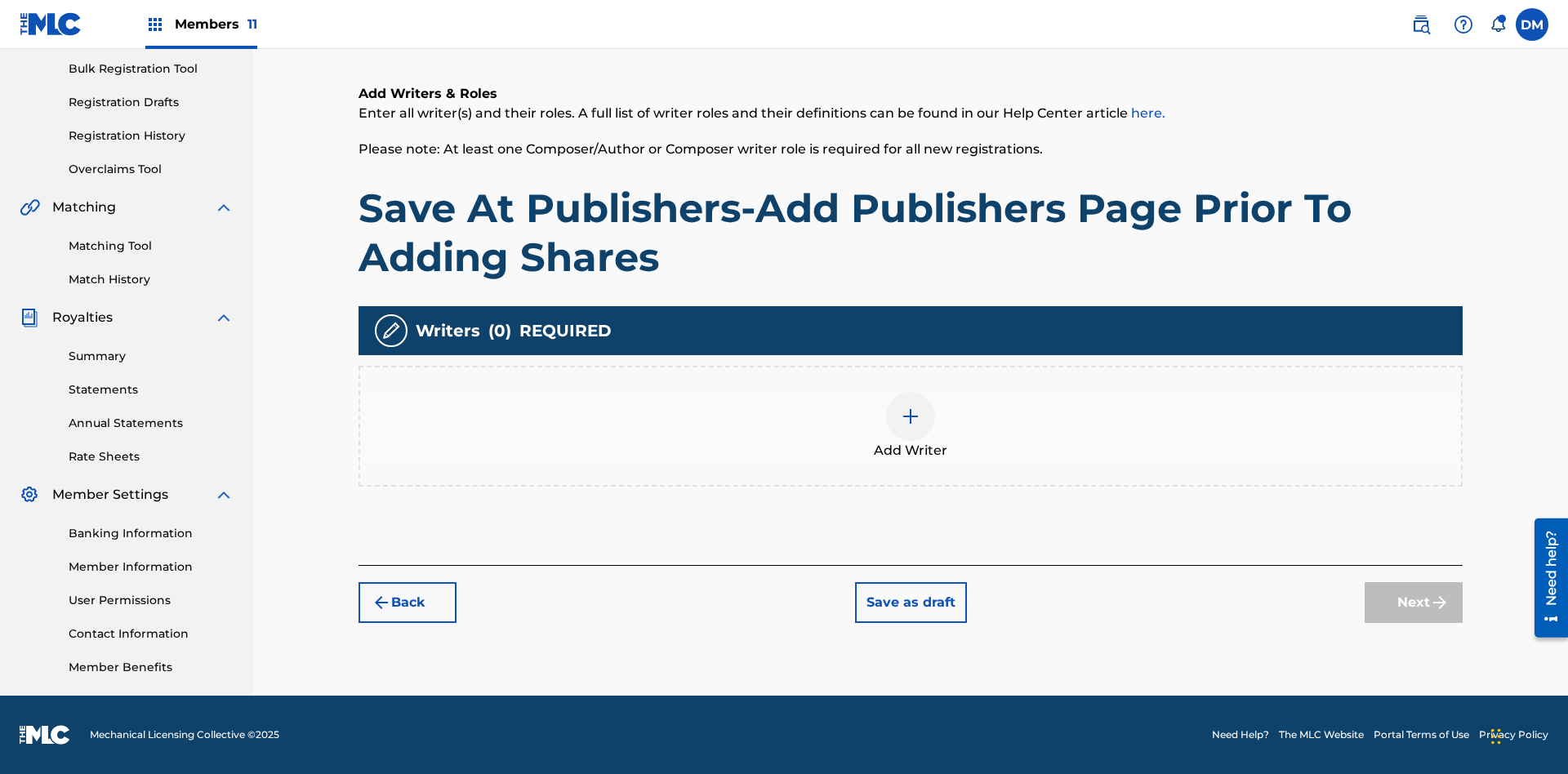
scroll to position [238, 0]
click at [910, 425] on img at bounding box center [910, 416] width 19 height 19
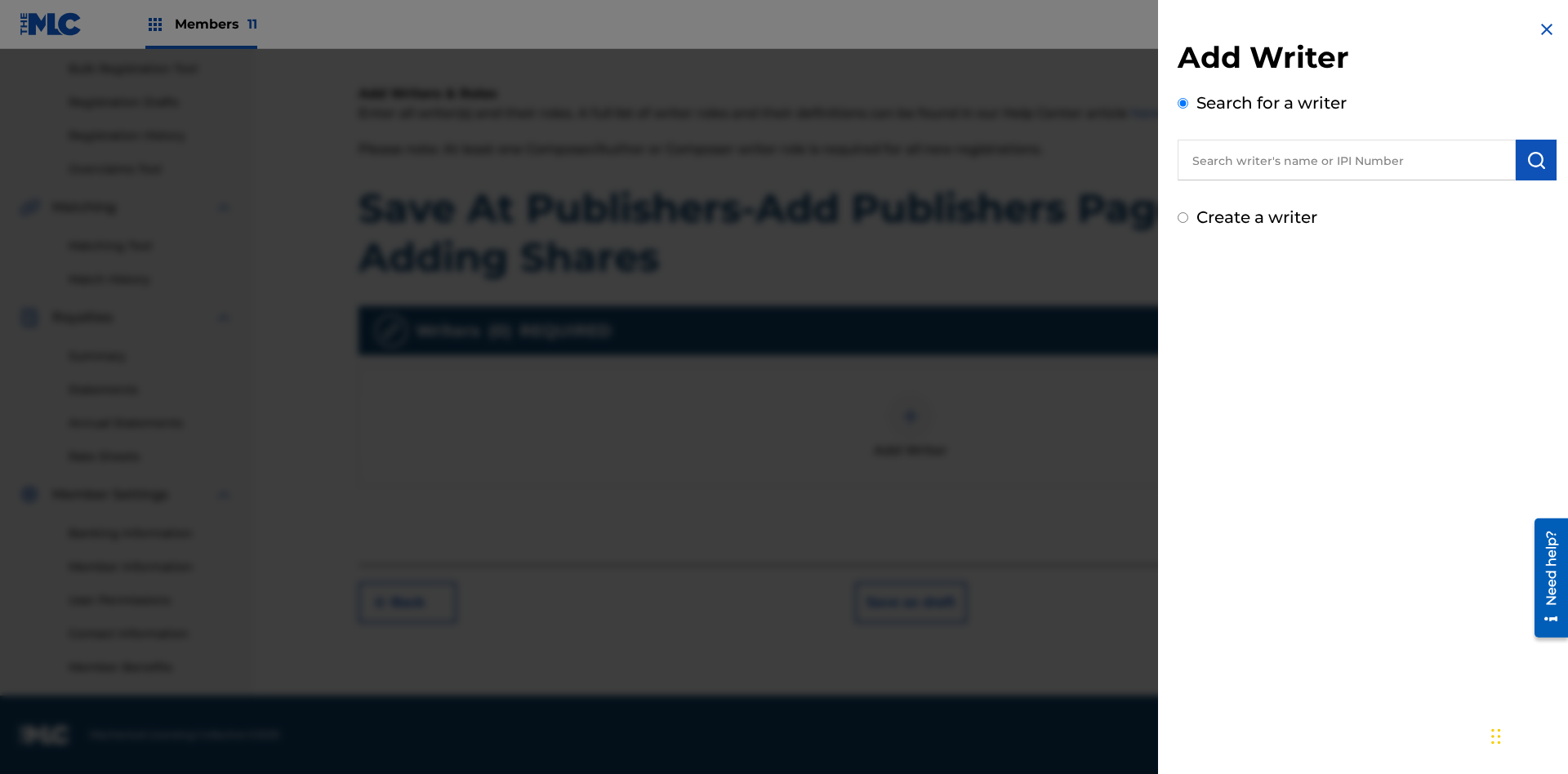
click at [1346, 160] on input "text" at bounding box center [1346, 160] width 338 height 41
type input "[PERSON_NAME]"
click at [1536, 160] on img "submit" at bounding box center [1536, 160] width 19 height 19
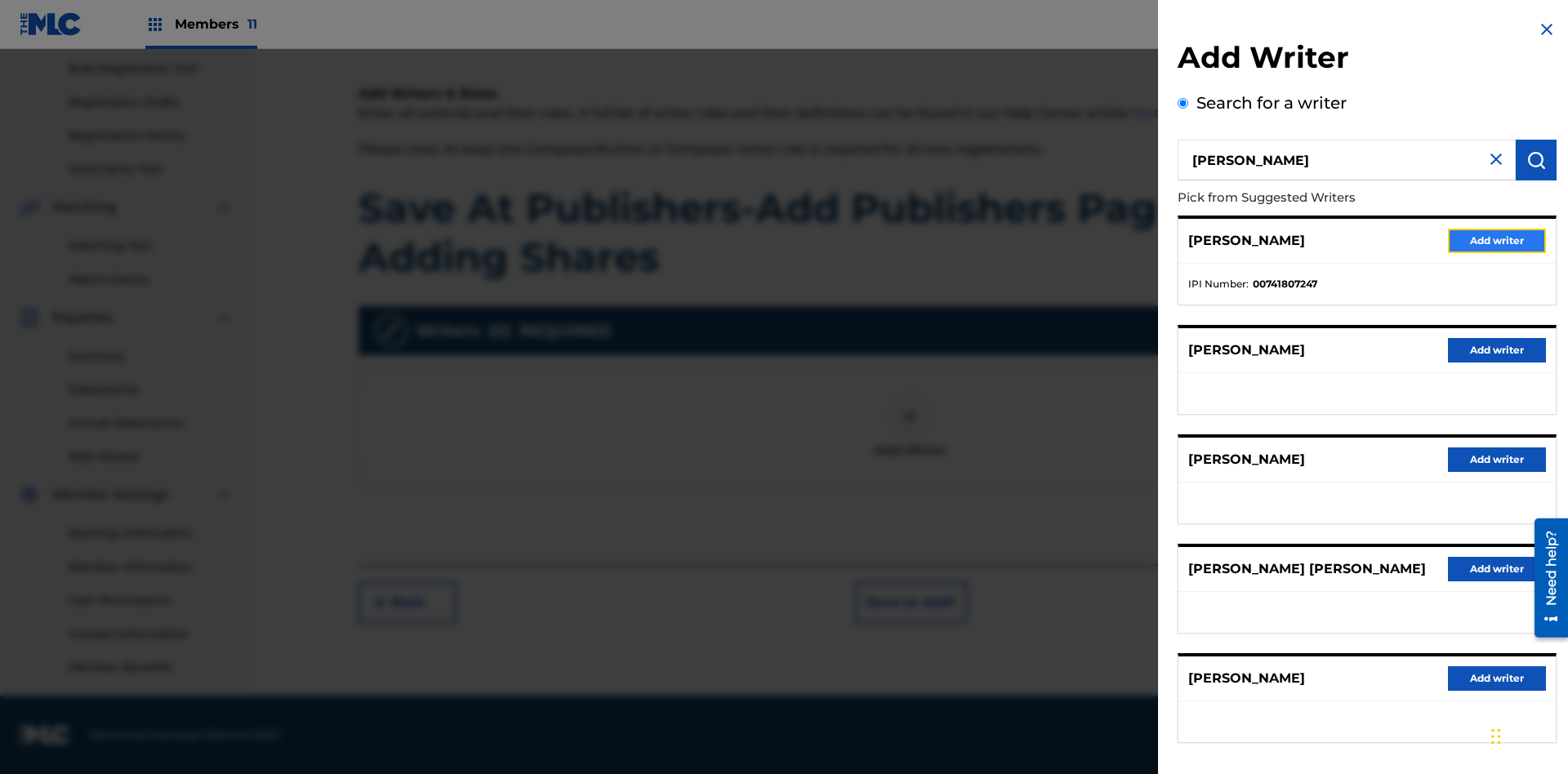
click at [1497, 240] on button "Add writer" at bounding box center [1497, 241] width 98 height 25
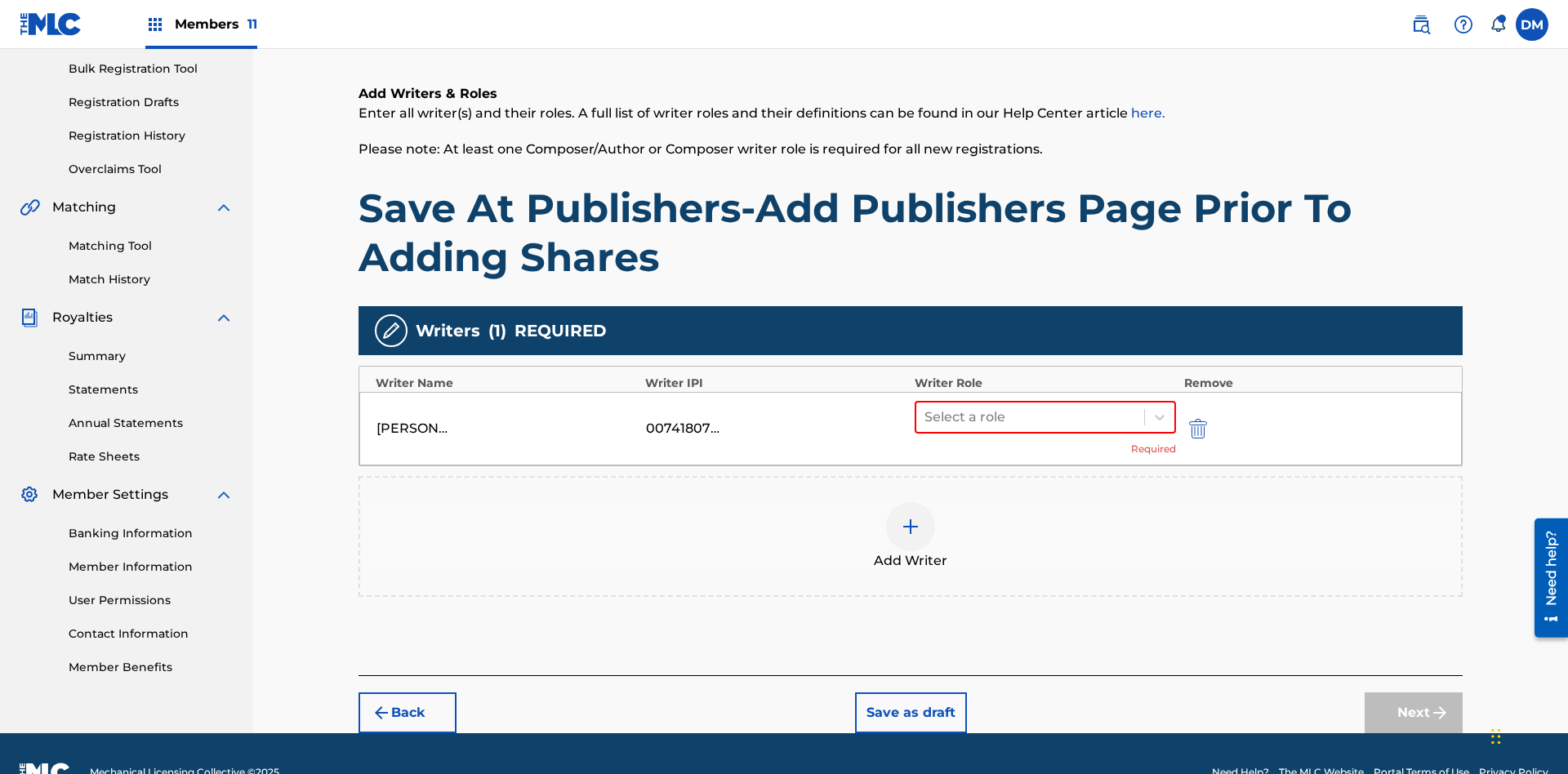
scroll to position [276, 0]
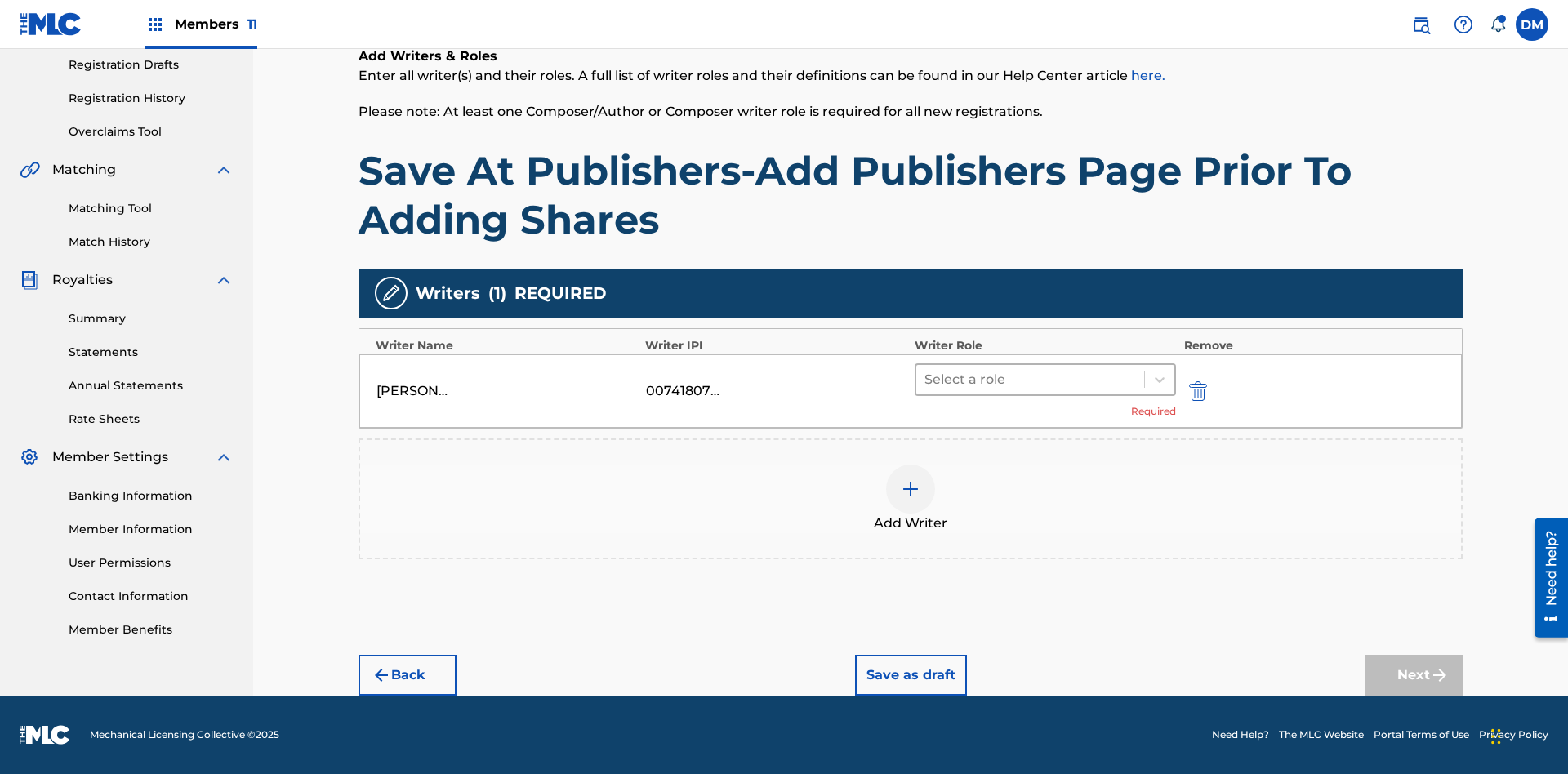
click at [926, 379] on input "text" at bounding box center [926, 380] width 4 height 19
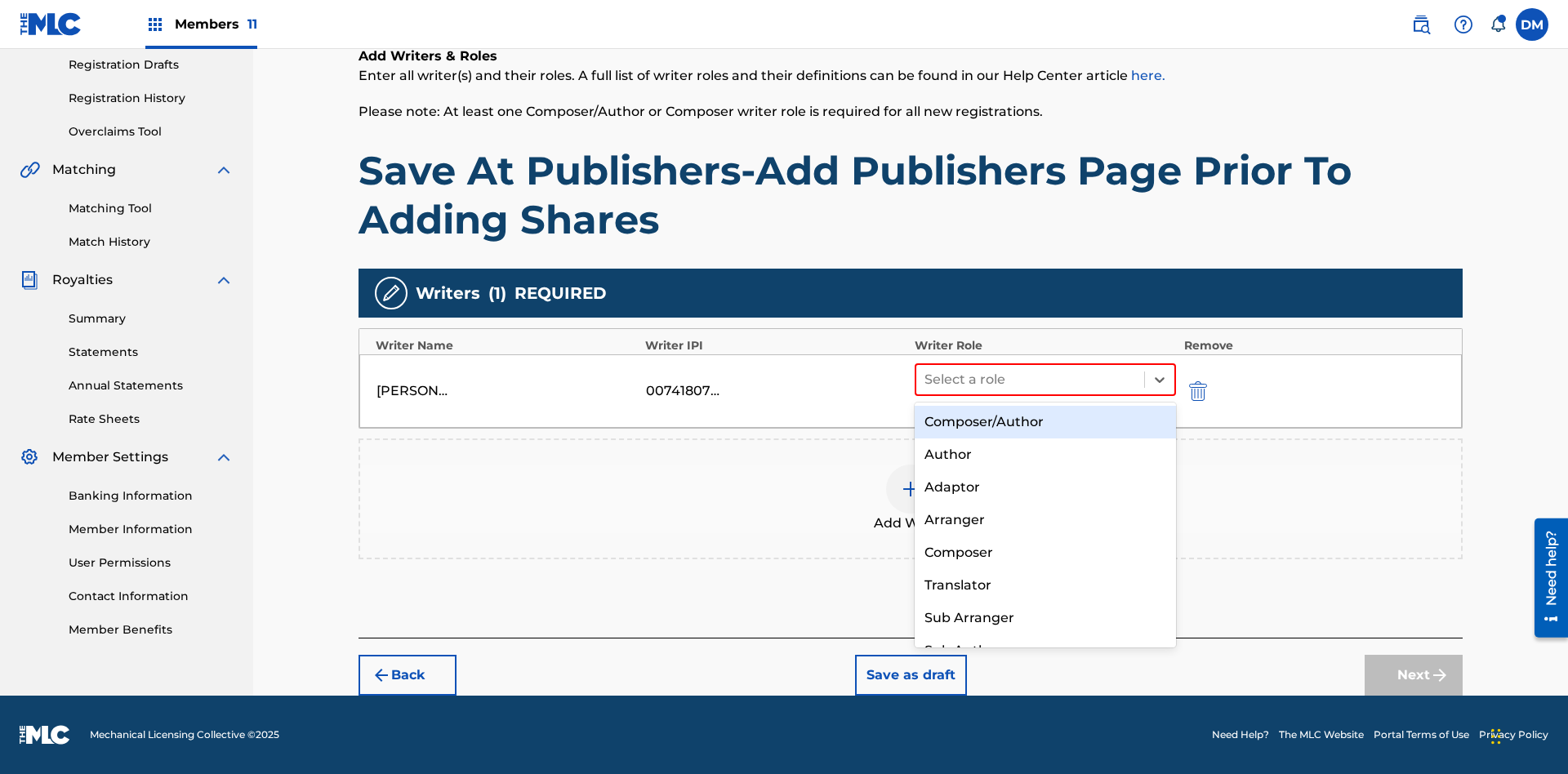
click at [1044, 551] on div "Composer" at bounding box center [1045, 552] width 261 height 32
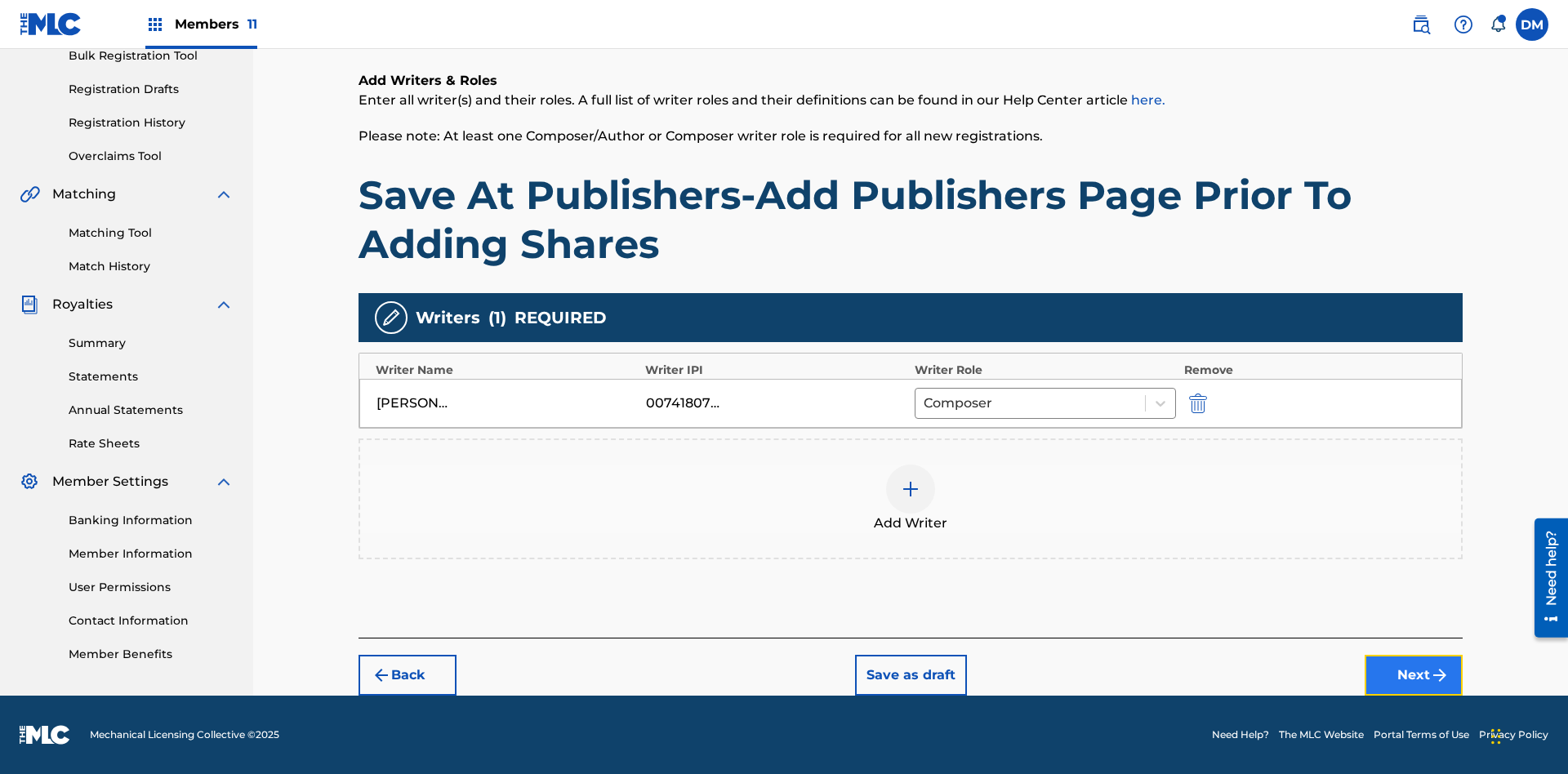
click at [1414, 675] on button "Next" at bounding box center [1414, 675] width 98 height 41
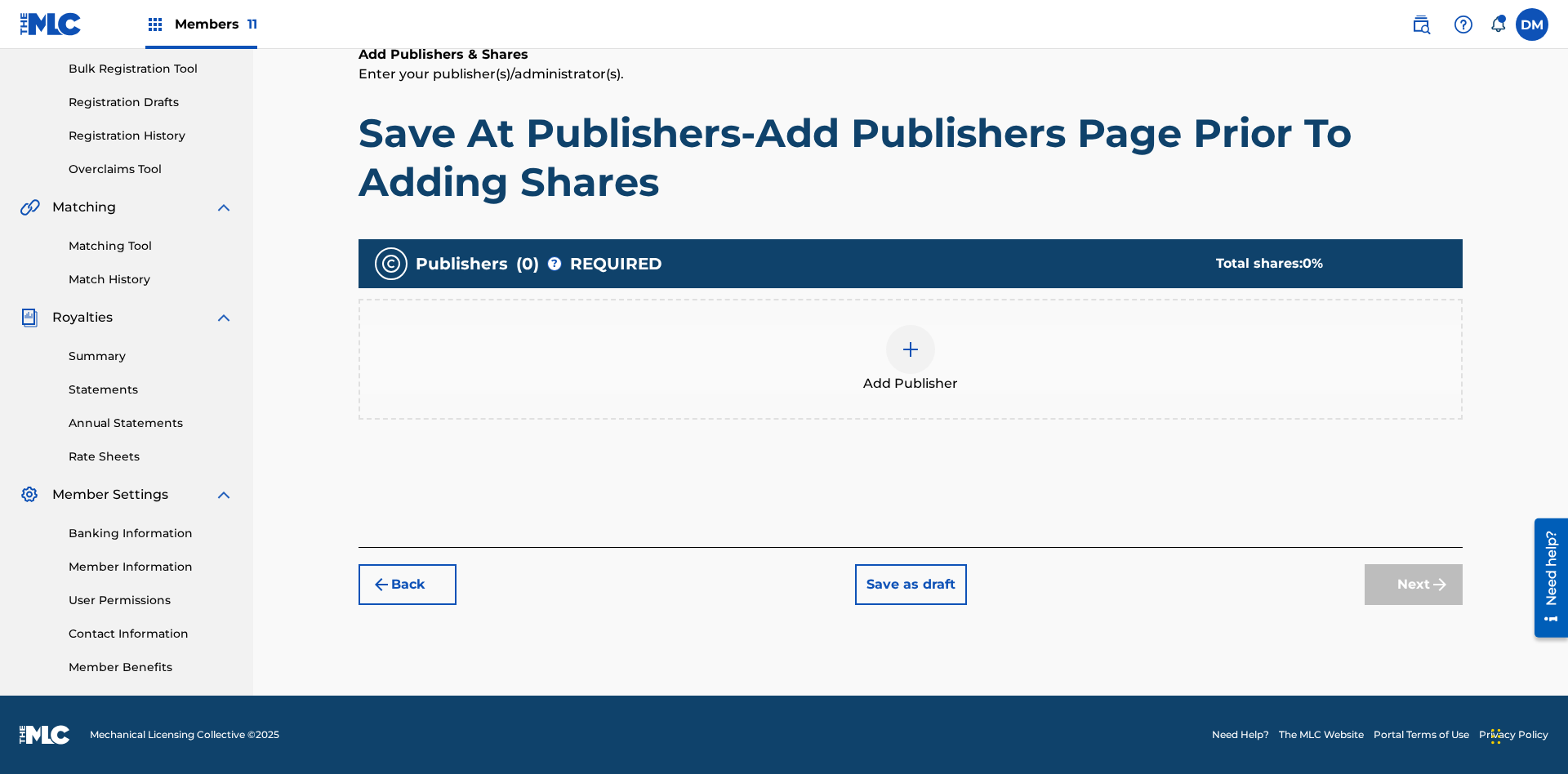
click at [910, 349] on img at bounding box center [910, 349] width 19 height 19
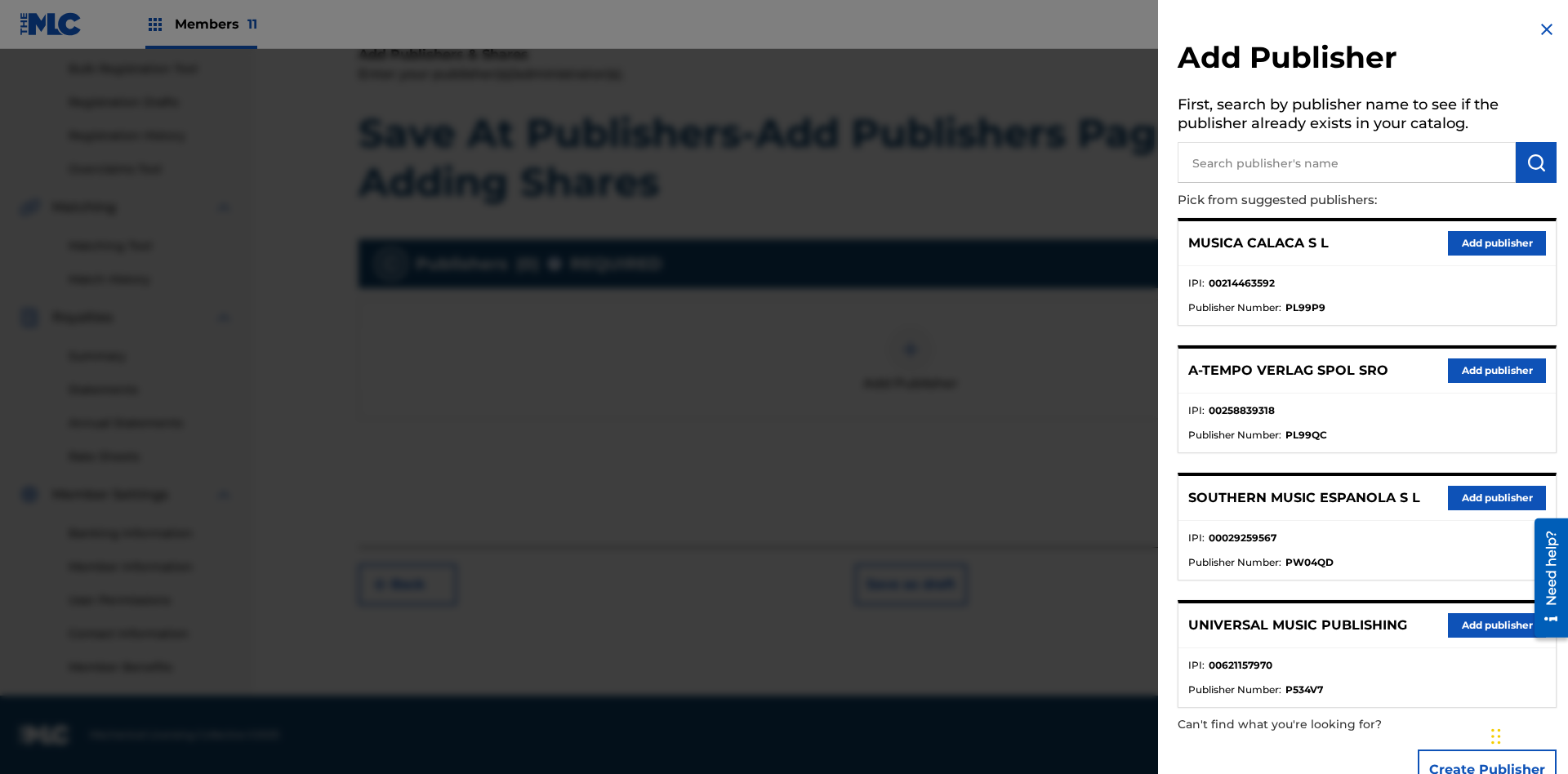
click at [1346, 162] on input "text" at bounding box center [1346, 162] width 338 height 41
type input "Test2025.09.18.04.44.03"
click at [1536, 162] on img "submit" at bounding box center [1536, 162] width 19 height 19
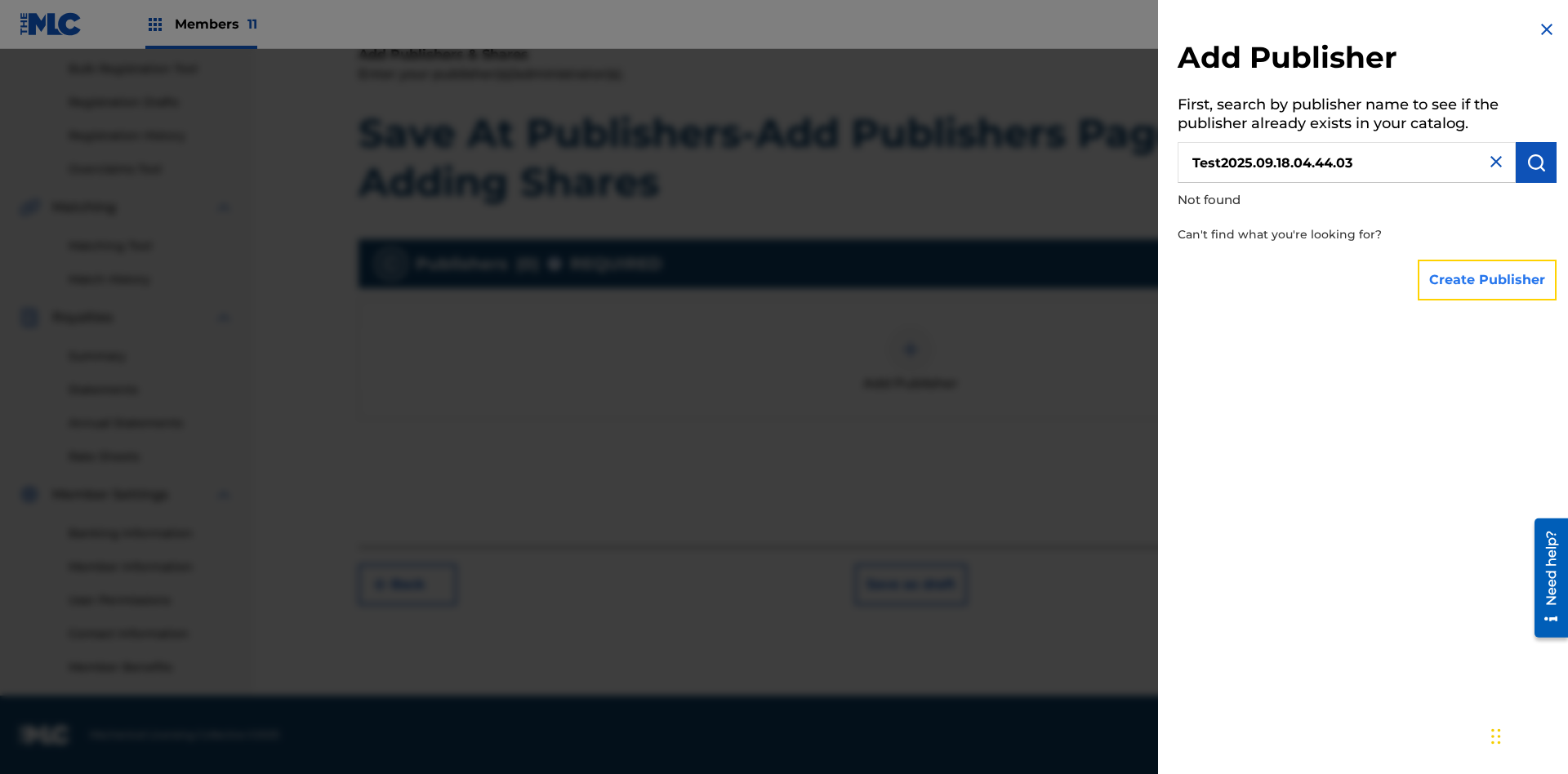
click at [1487, 279] on button "Create Publisher" at bounding box center [1486, 280] width 139 height 41
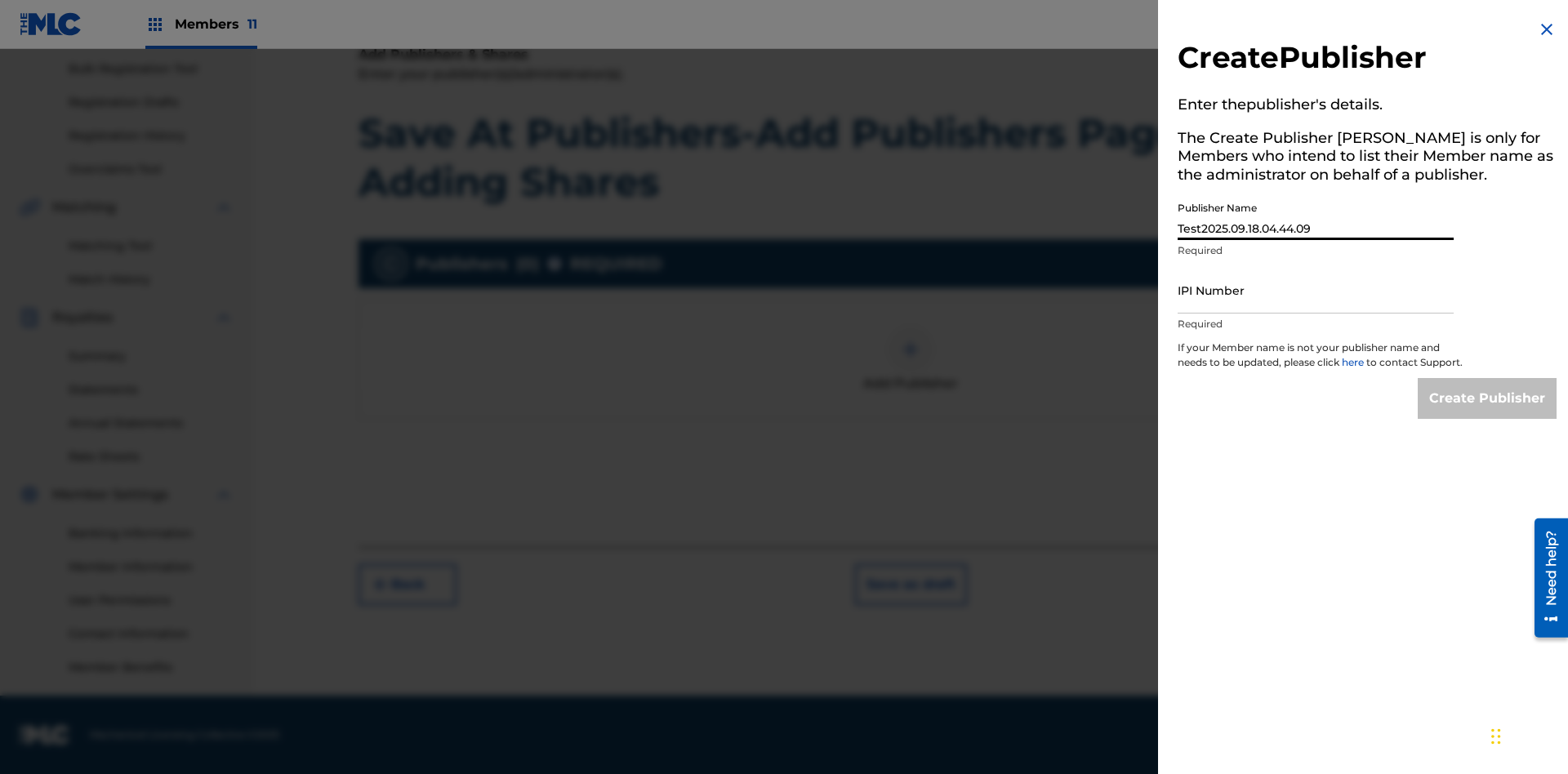
click at [1315, 290] on input "IPI Number" at bounding box center [1315, 289] width 276 height 46
click at [1487, 413] on input "Create Publisher" at bounding box center [1486, 398] width 139 height 41
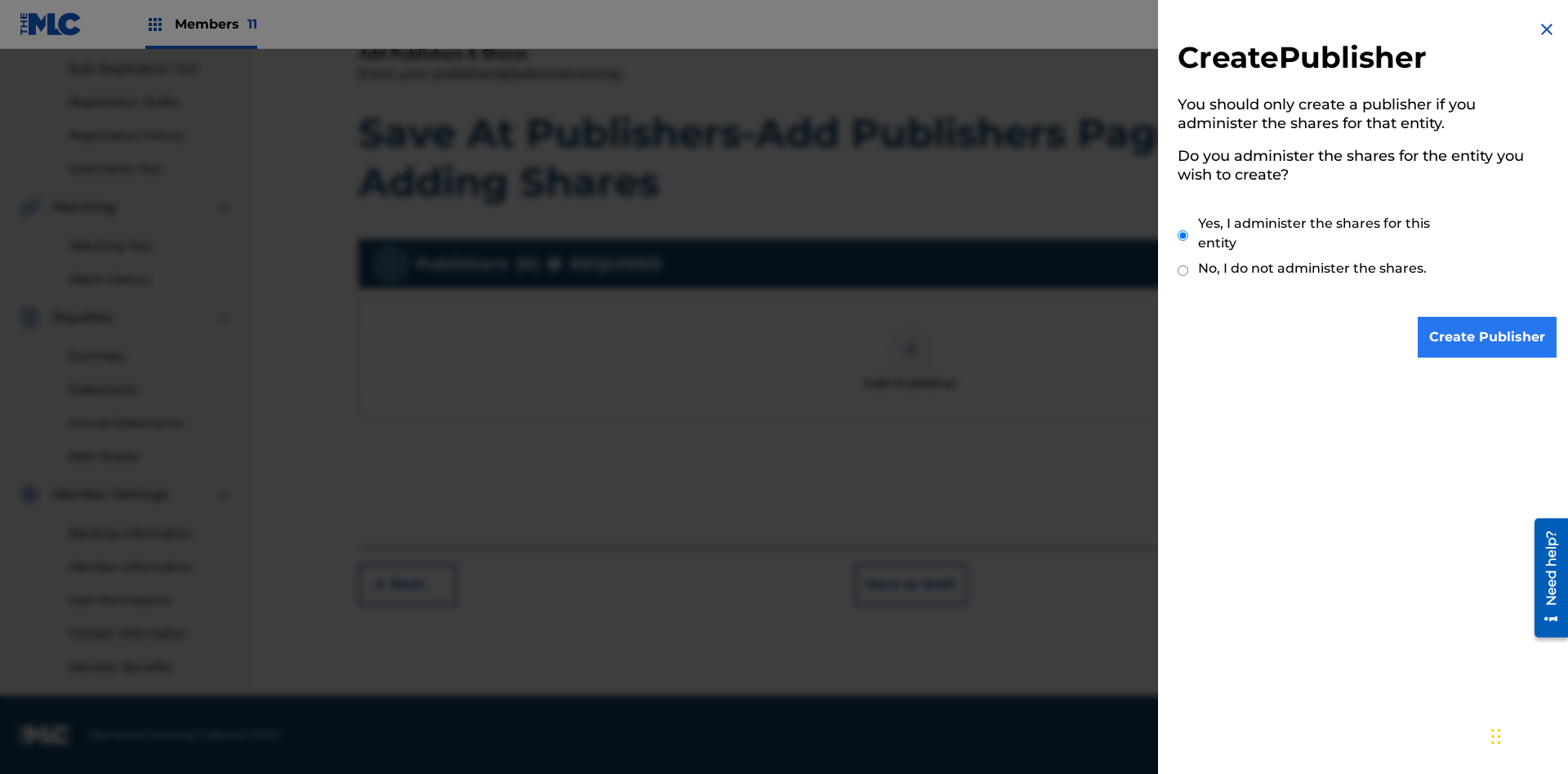
click at [1183, 235] on input "Yes, I administer the shares for this entity" at bounding box center [1183, 236] width 11 height 35
click at [1487, 337] on input "Create Publisher" at bounding box center [1486, 337] width 139 height 41
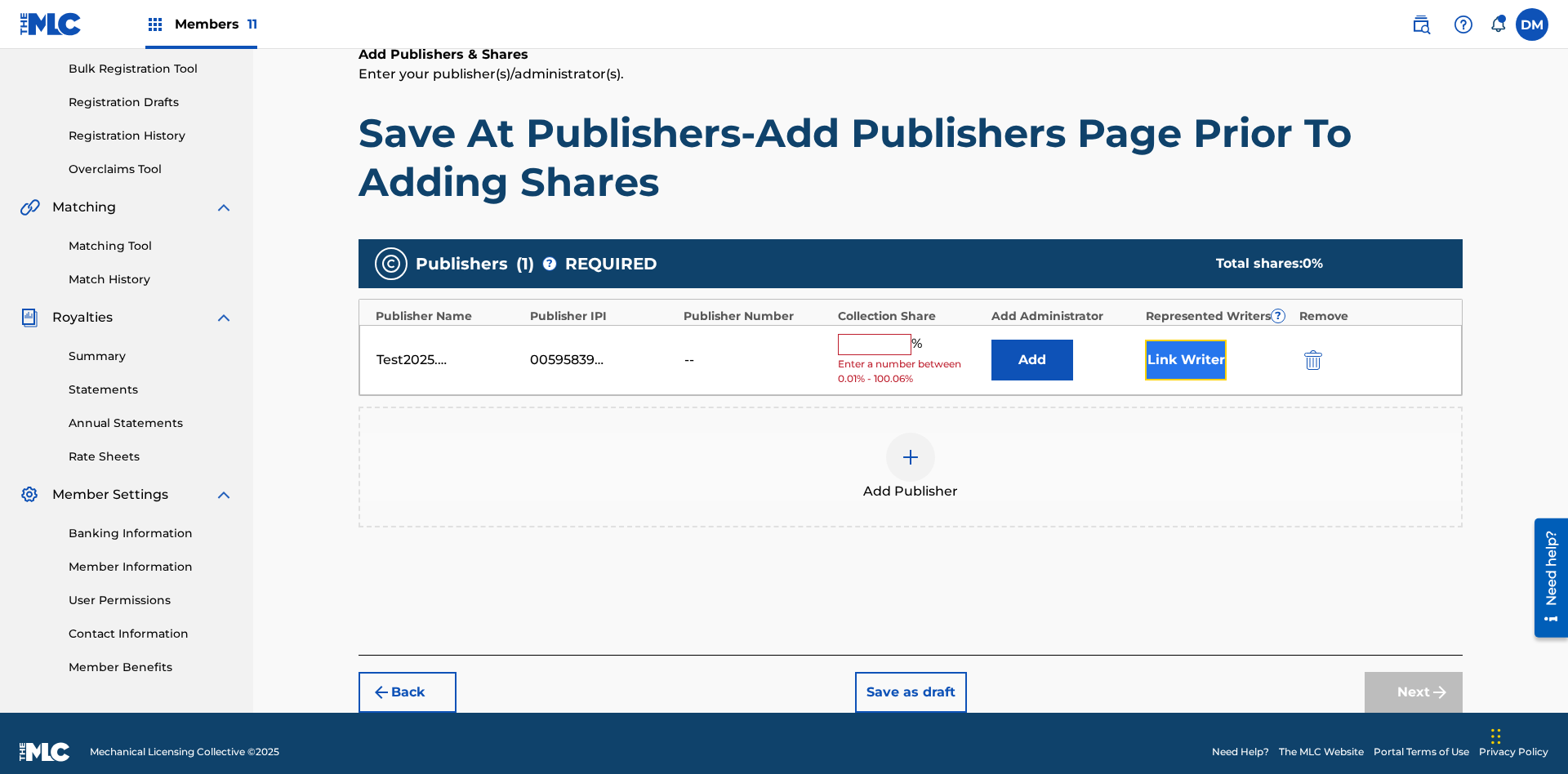
click at [1186, 342] on button "Link Writer" at bounding box center [1185, 359] width 82 height 41
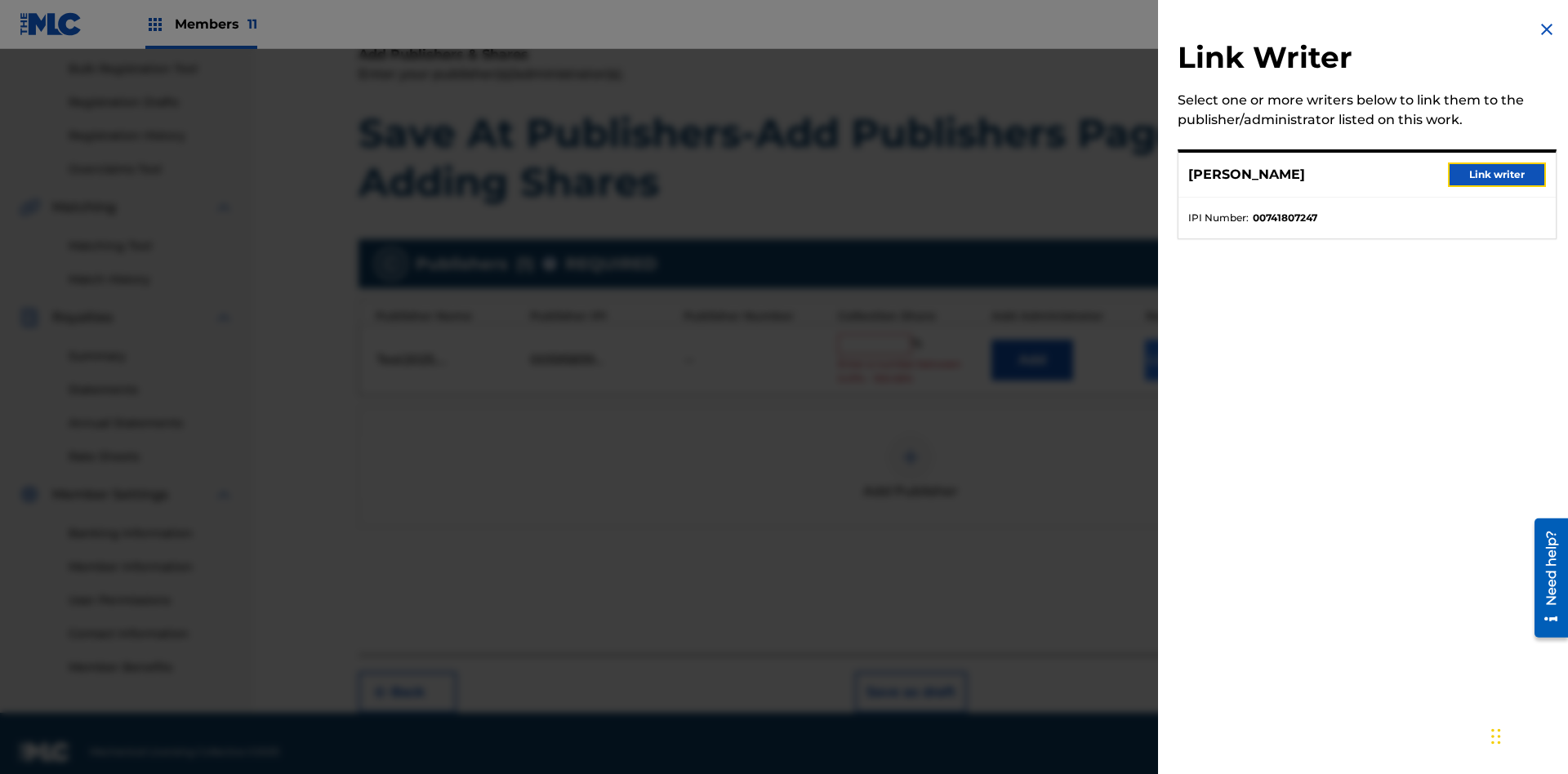
click at [1497, 174] on button "Link writer" at bounding box center [1497, 174] width 98 height 25
click at [1186, 349] on button "Link Writer" at bounding box center [1185, 359] width 82 height 41
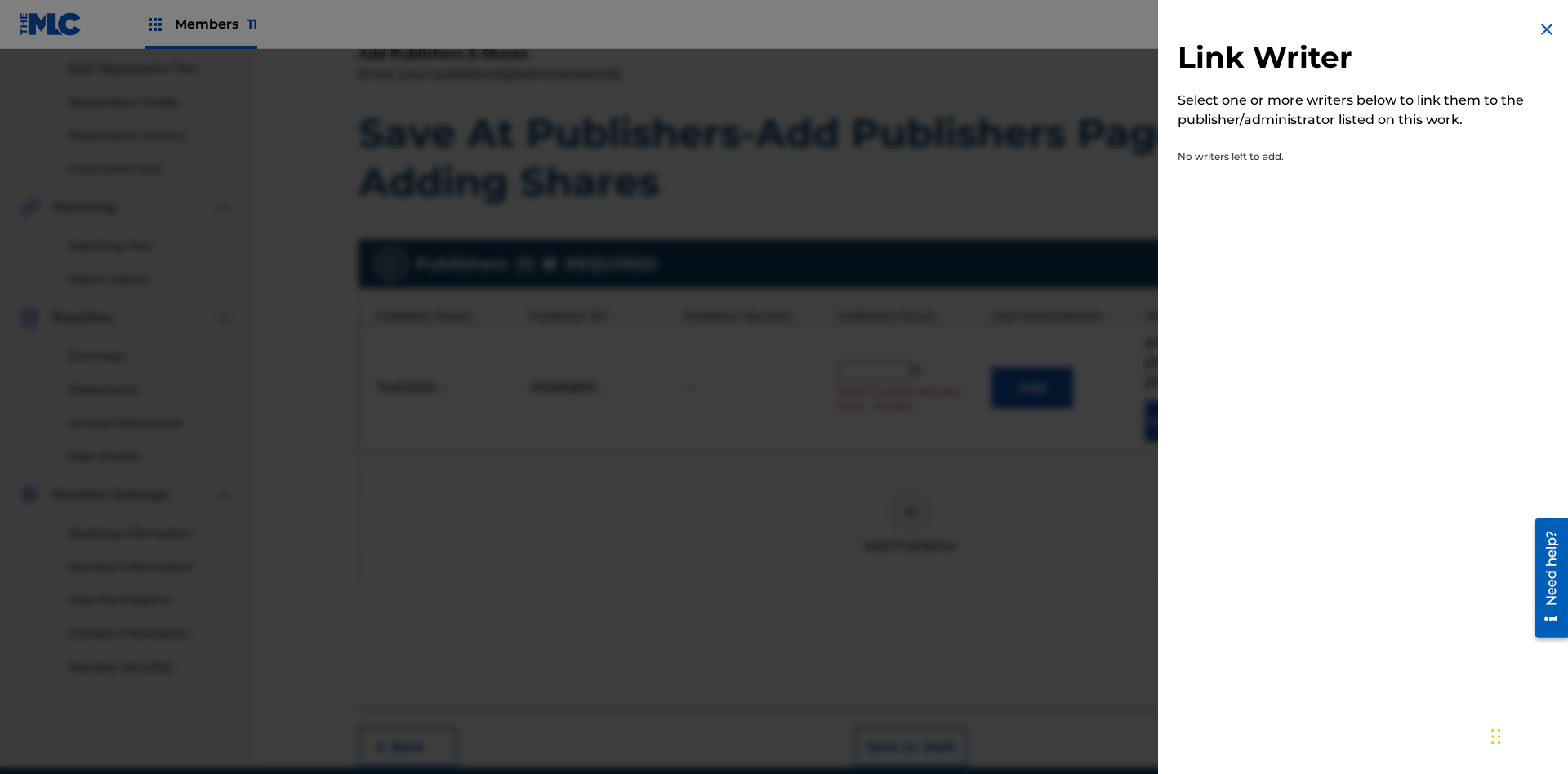
click at [1546, 30] on img at bounding box center [1546, 29] width 19 height 19
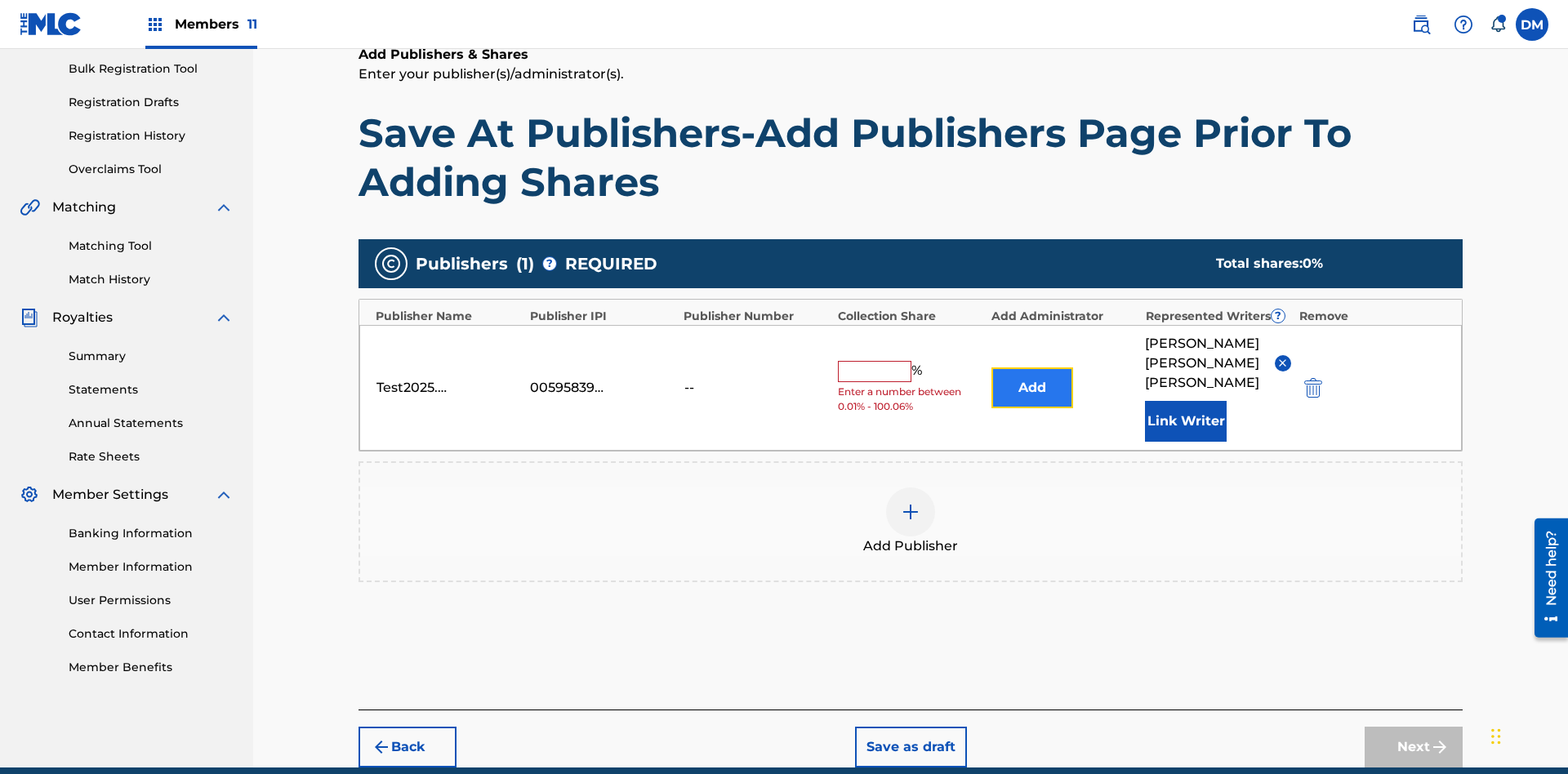
click at [1032, 367] on button "Add" at bounding box center [1031, 387] width 82 height 41
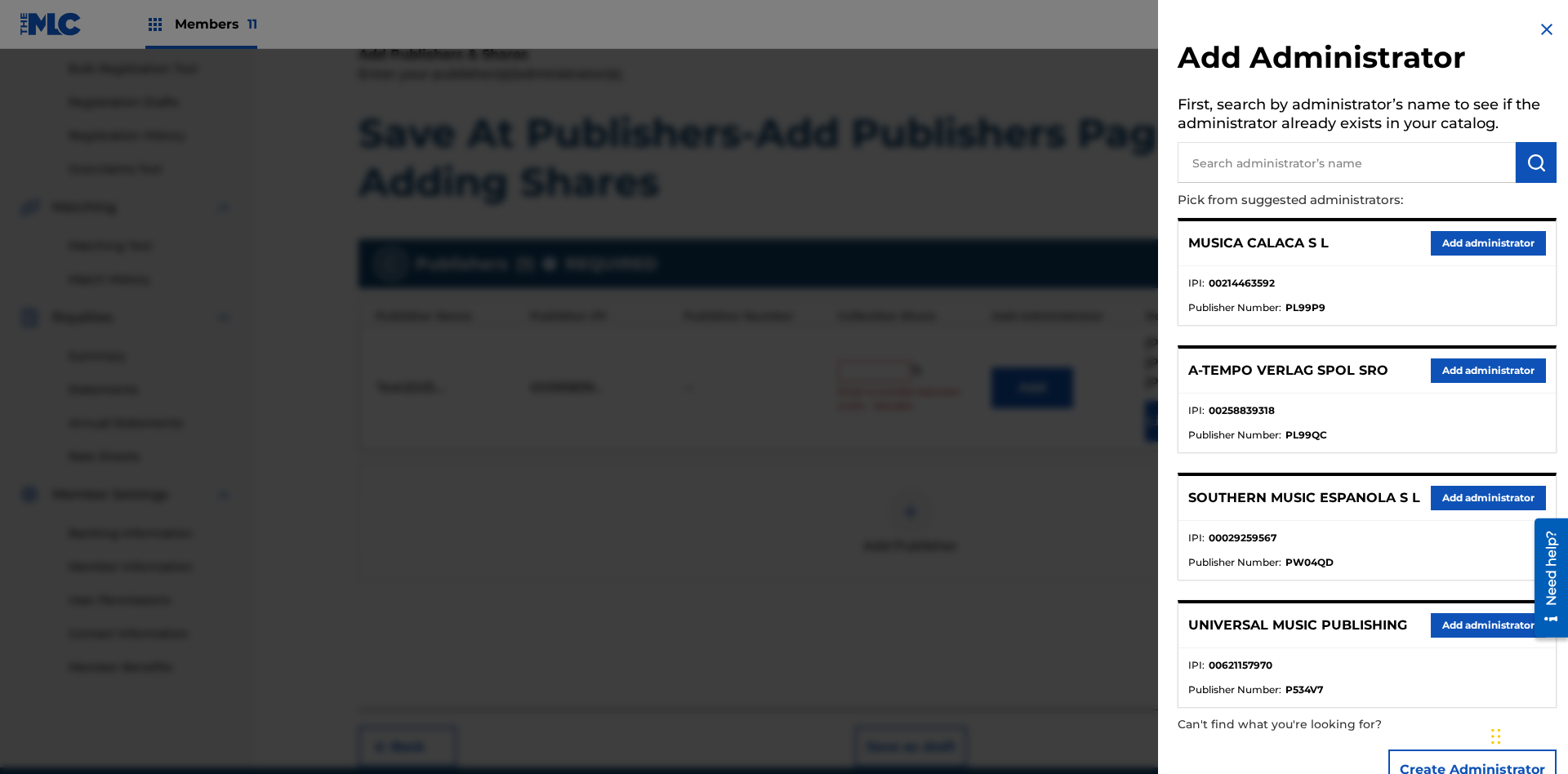
click at [1346, 162] on input "text" at bounding box center [1346, 162] width 338 height 41
type input "Test2025.09.18.04.44.38"
click at [1536, 162] on img "submit" at bounding box center [1536, 162] width 19 height 19
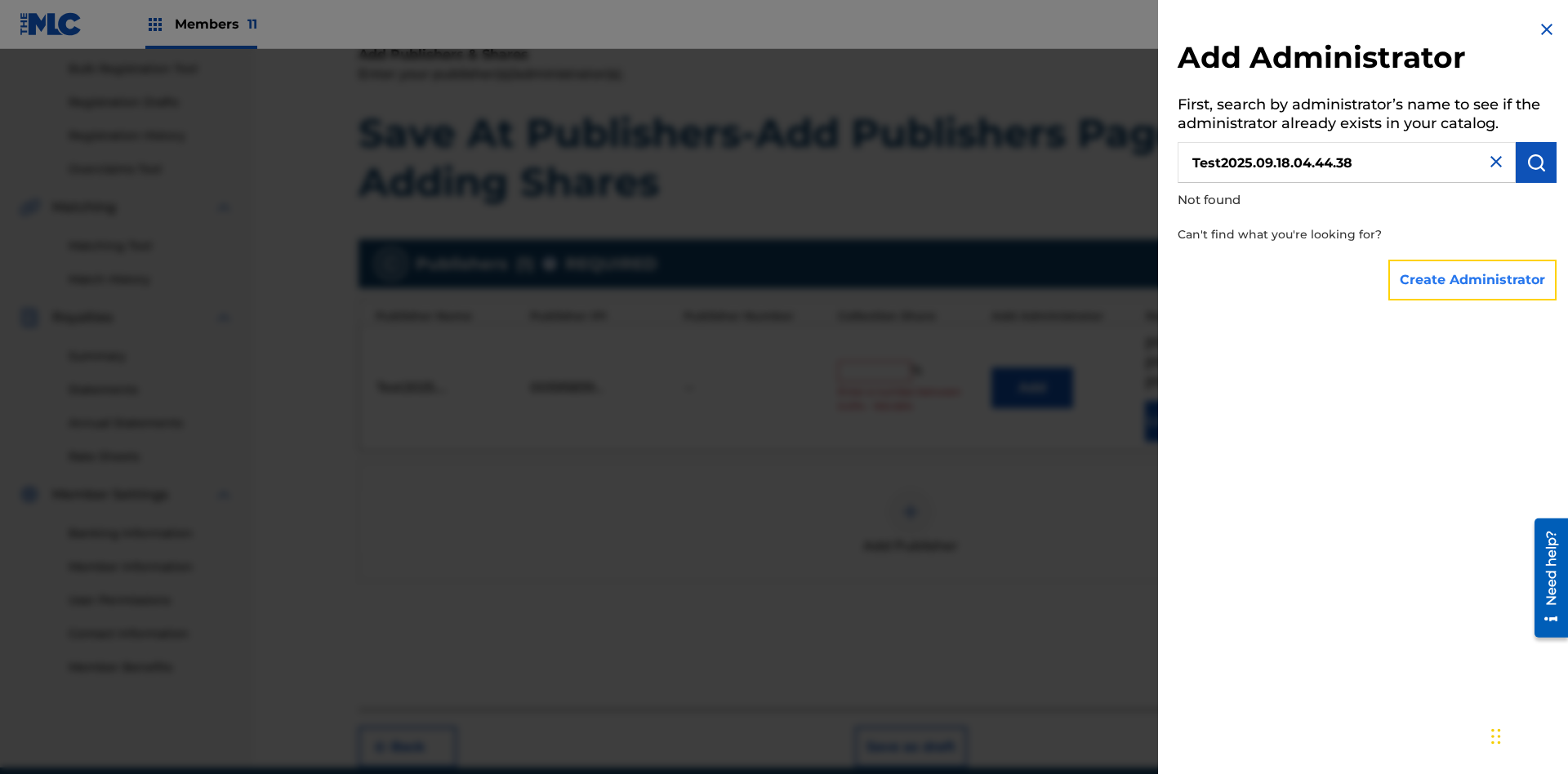
click at [1473, 279] on button "Create Administrator" at bounding box center [1472, 280] width 168 height 41
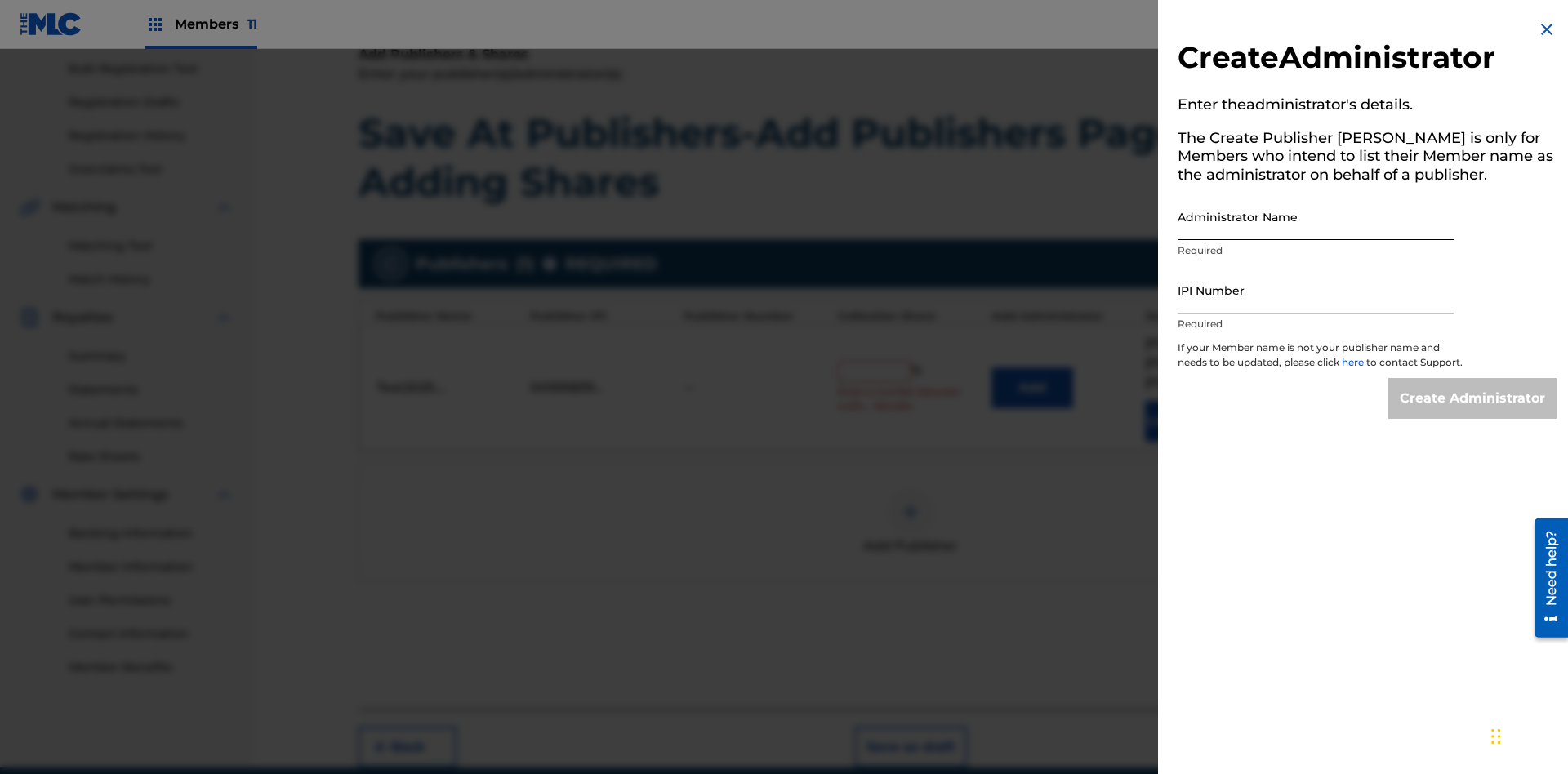
click at [1315, 217] on input "Administrator Name" at bounding box center [1315, 217] width 276 height 46
click at [1315, 290] on input "IPI Number" at bounding box center [1315, 289] width 276 height 46
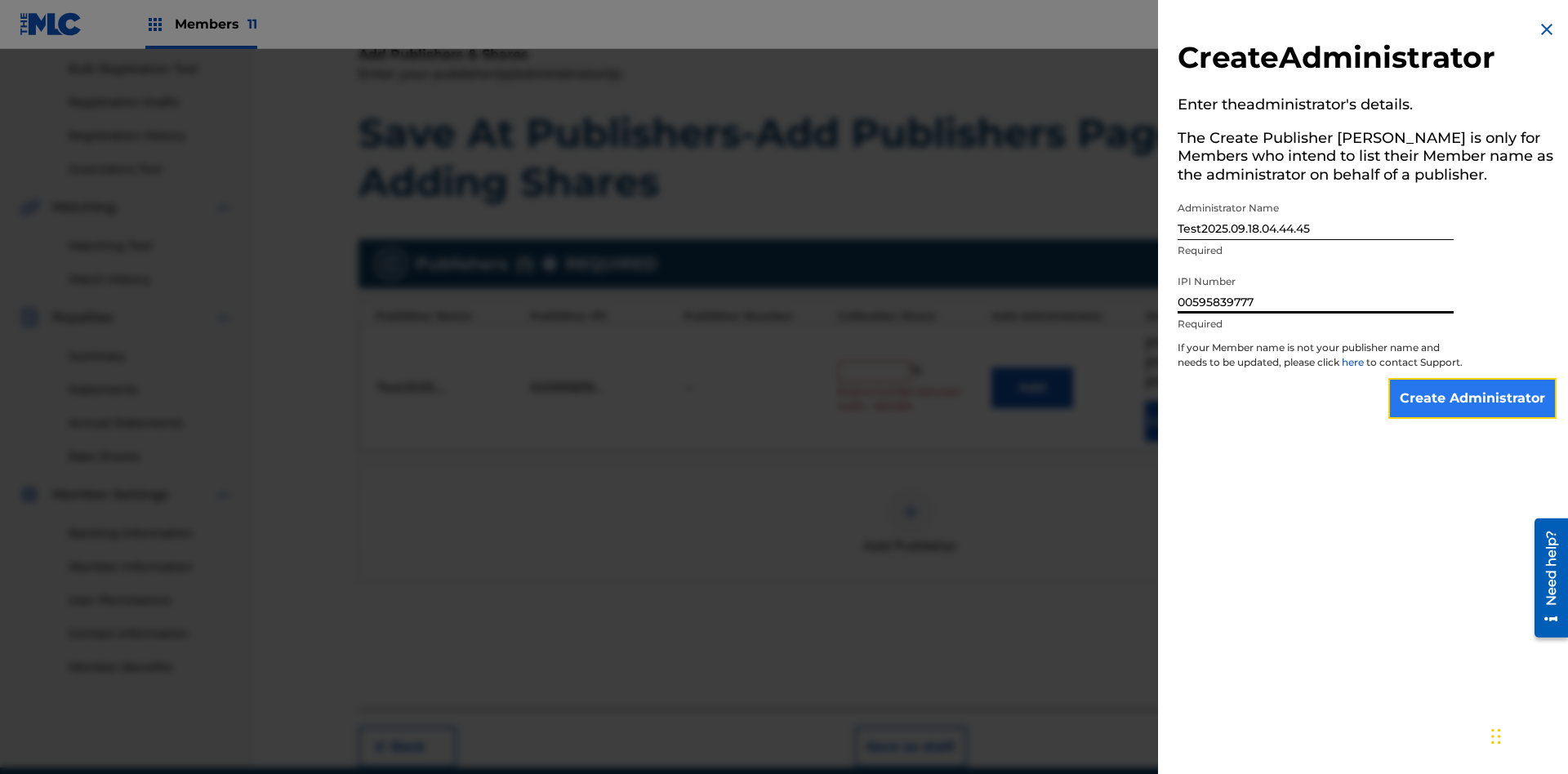
click at [1473, 413] on input "Create Administrator" at bounding box center [1472, 398] width 168 height 41
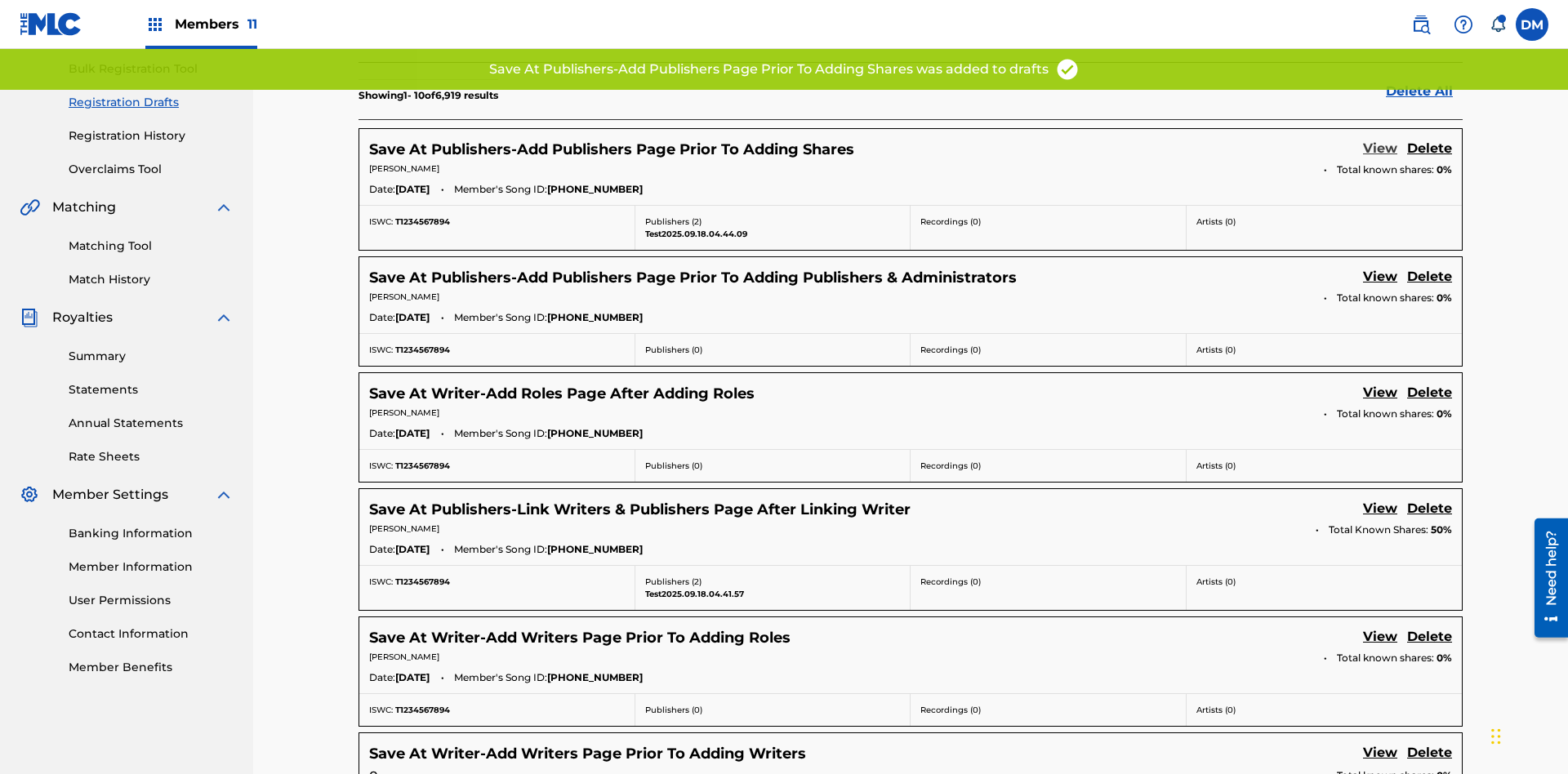
click at [1379, 138] on link "View" at bounding box center [1379, 149] width 34 height 22
